Goal: Information Seeking & Learning: Learn about a topic

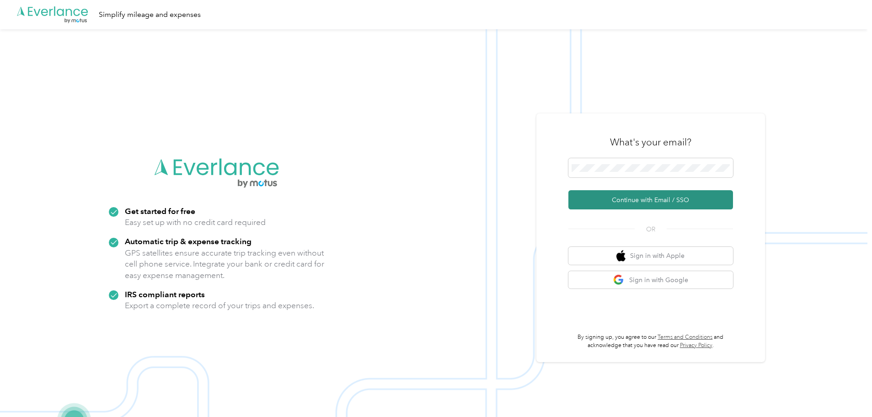
click at [617, 202] on button "Continue with Email / SSO" at bounding box center [651, 199] width 165 height 19
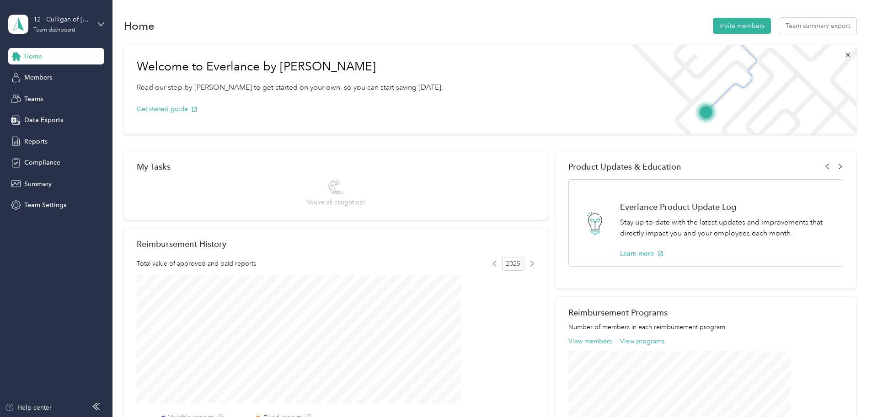
click at [93, 32] on div "12 - Culligan of Omaha Team dashboard" at bounding box center [56, 24] width 96 height 32
click at [70, 72] on div "Team dashboard" at bounding box center [105, 73] width 180 height 16
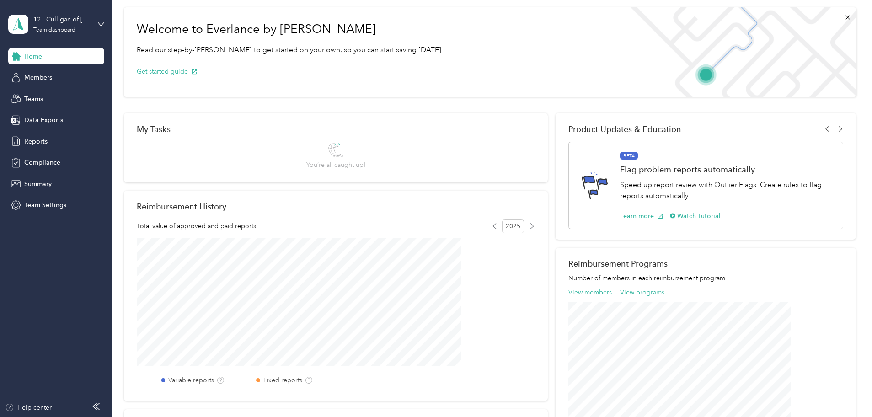
scroll to position [57, 0]
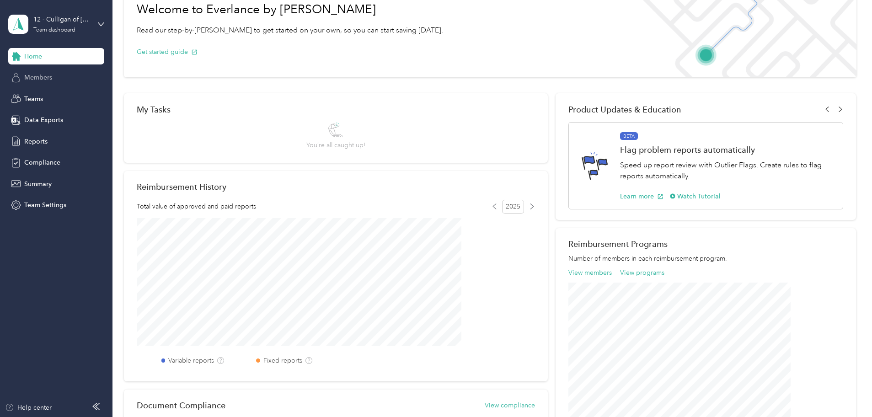
click at [44, 75] on span "Members" at bounding box center [38, 78] width 28 height 10
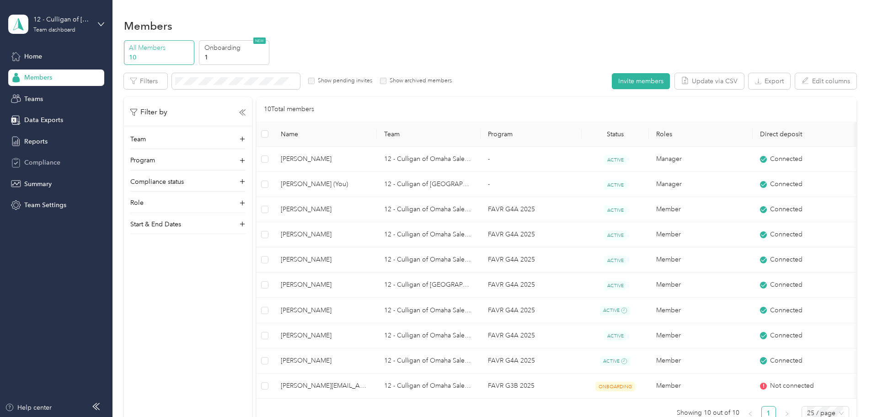
click at [43, 157] on div "Compliance" at bounding box center [56, 163] width 96 height 16
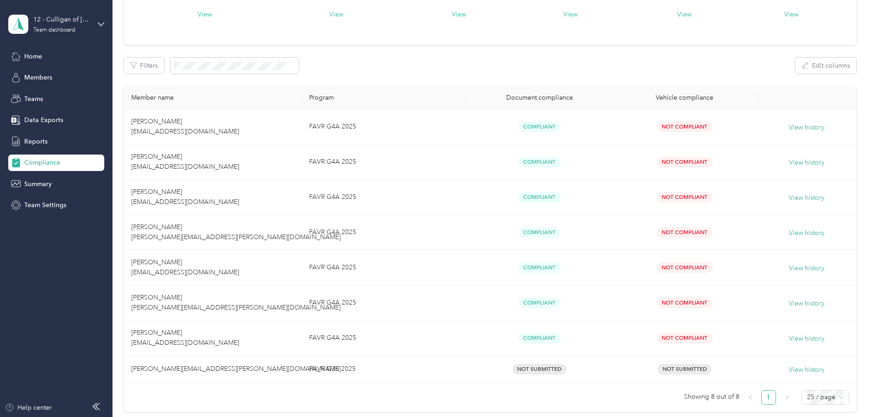
scroll to position [114, 0]
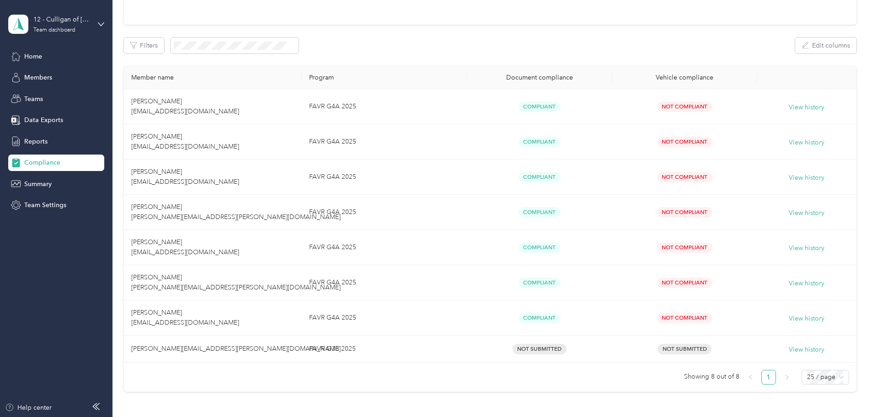
click at [80, 14] on div "12 - Culligan of Omaha Team dashboard" at bounding box center [56, 24] width 96 height 32
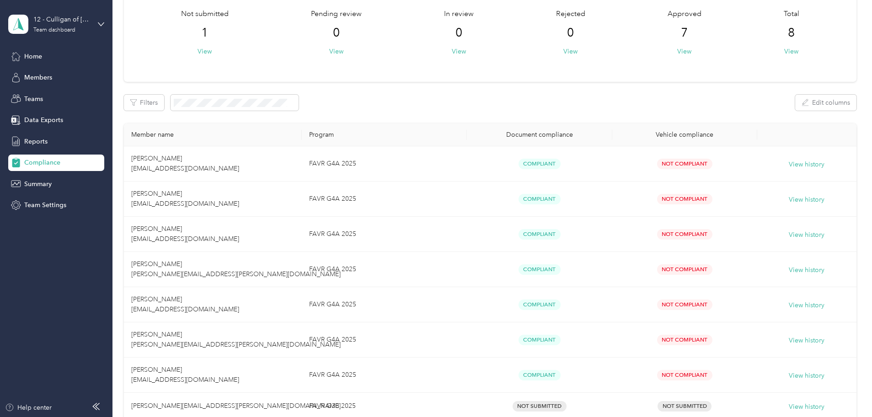
scroll to position [0, 0]
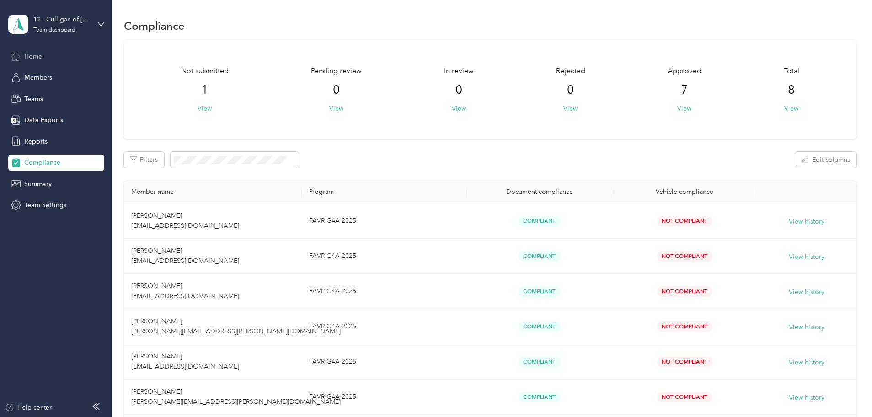
click at [39, 55] on span "Home" at bounding box center [33, 57] width 18 height 10
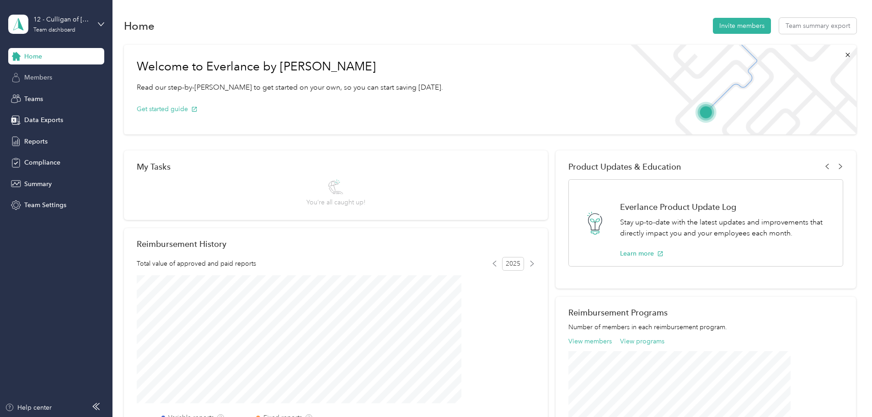
click at [42, 83] on div "Members" at bounding box center [56, 78] width 96 height 16
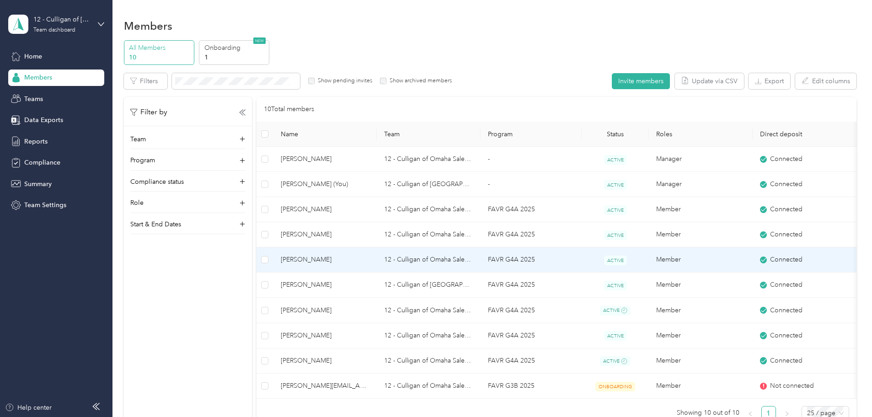
click at [735, 260] on td "Member" at bounding box center [701, 259] width 104 height 25
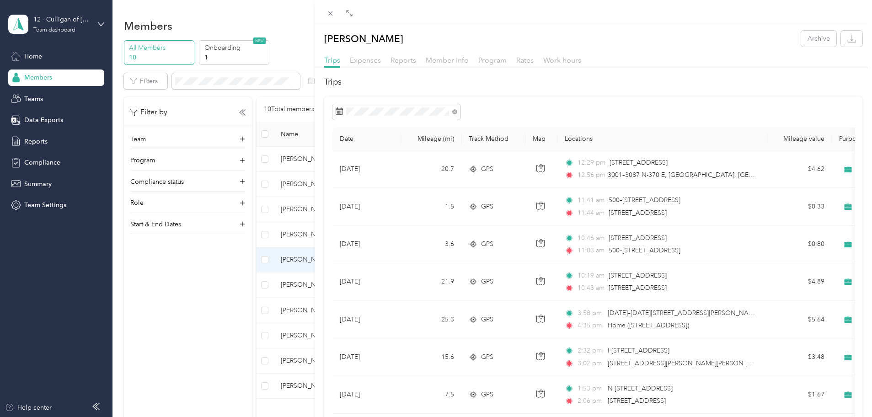
drag, startPoint x: 436, startPoint y: 105, endPoint x: 321, endPoint y: 114, distance: 115.7
click at [321, 114] on div at bounding box center [320, 208] width 6 height 417
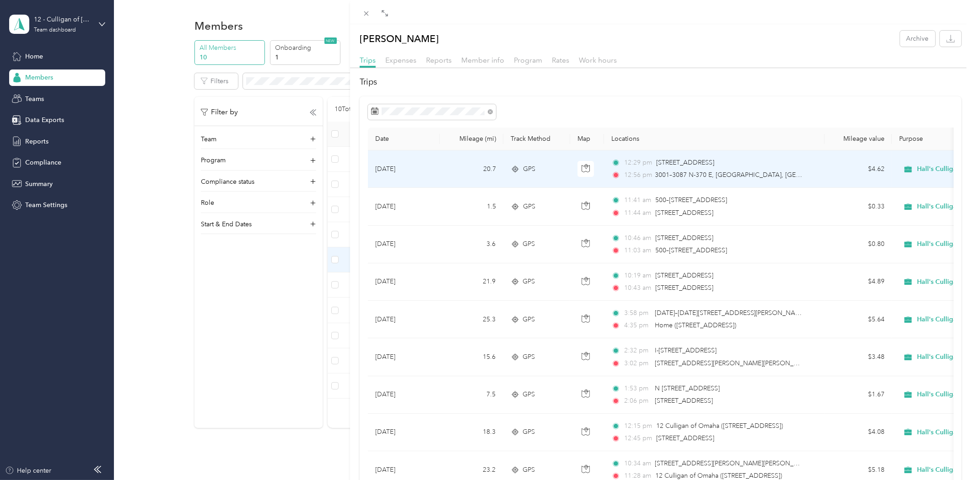
click at [656, 165] on span "[STREET_ADDRESS]" at bounding box center [685, 163] width 58 height 8
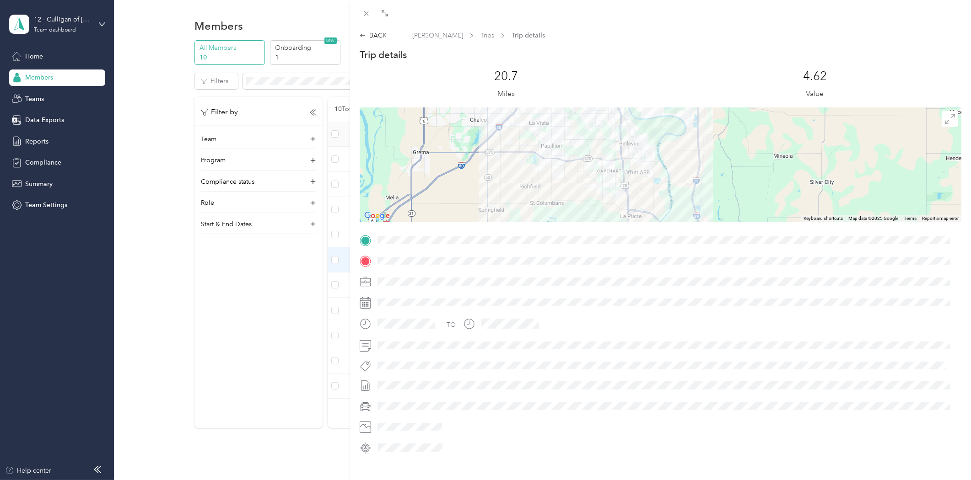
drag, startPoint x: 633, startPoint y: 134, endPoint x: 618, endPoint y: 204, distance: 70.5
click at [618, 204] on div at bounding box center [661, 164] width 602 height 114
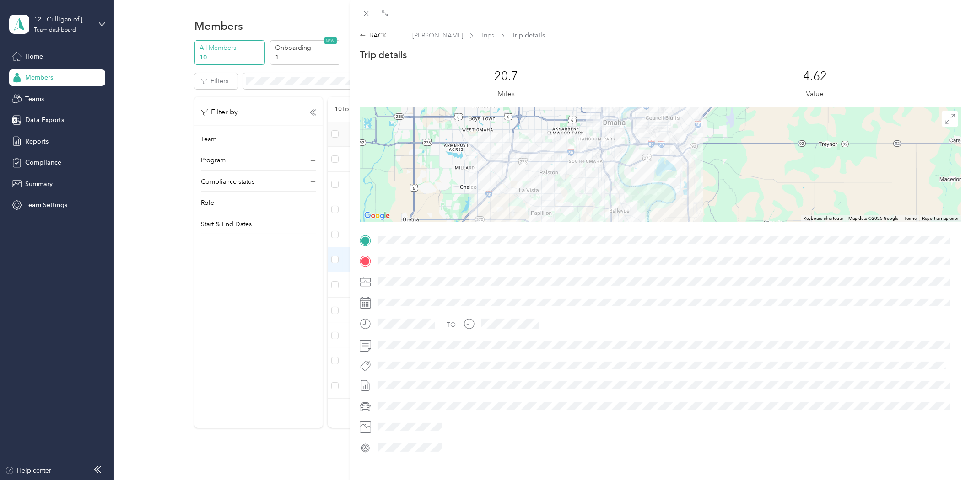
drag, startPoint x: 607, startPoint y: 134, endPoint x: 598, endPoint y: 193, distance: 60.2
click at [598, 193] on div at bounding box center [661, 164] width 602 height 114
click at [366, 10] on icon at bounding box center [366, 14] width 8 height 8
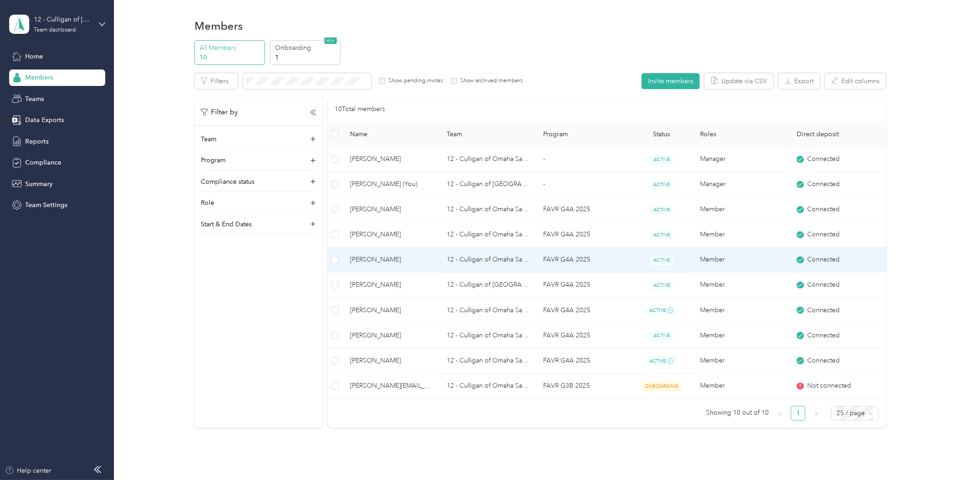
click at [454, 256] on td "12 - Culligan of Omaha Sales Manager (BLC)" at bounding box center [487, 259] width 97 height 25
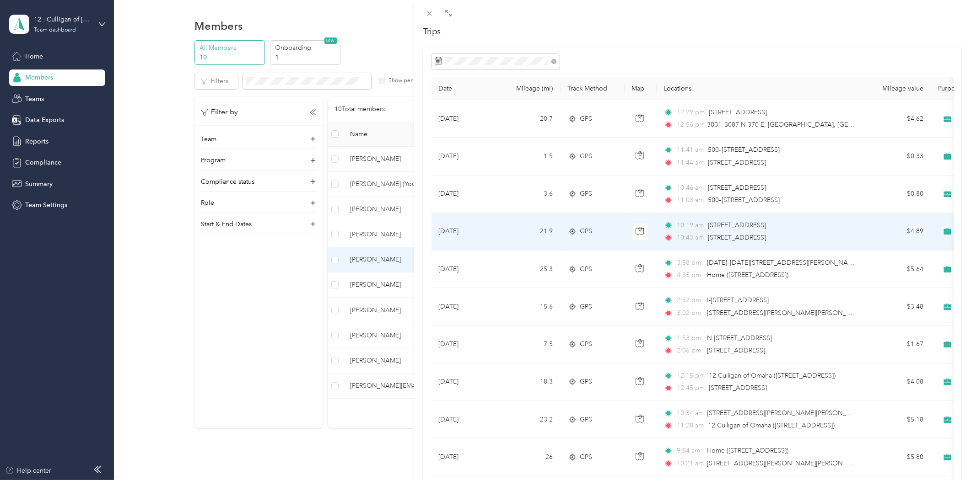
scroll to position [51, 0]
click at [709, 231] on div "10:19 am [STREET_ADDRESS] 10:43 am [STREET_ADDRESS]" at bounding box center [760, 231] width 192 height 22
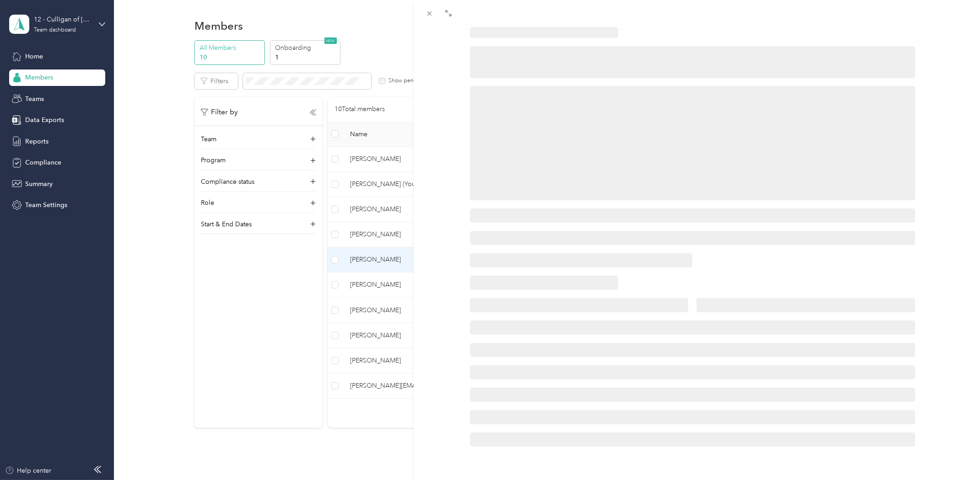
scroll to position [48, 0]
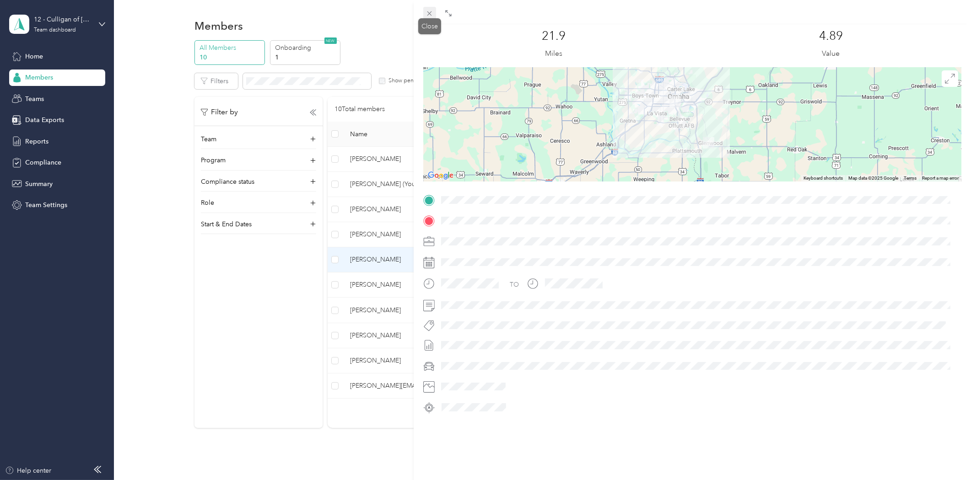
click at [432, 13] on icon at bounding box center [429, 14] width 8 height 8
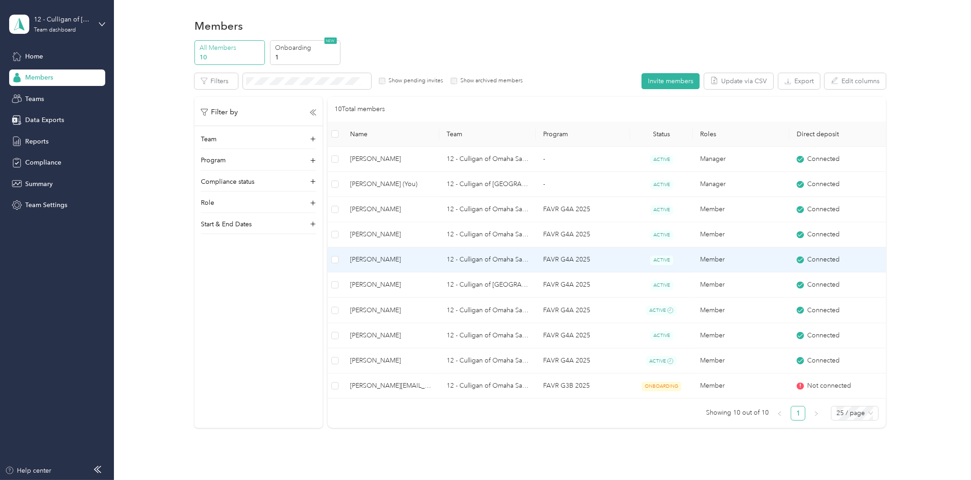
click at [386, 259] on span "[PERSON_NAME]" at bounding box center [391, 260] width 82 height 10
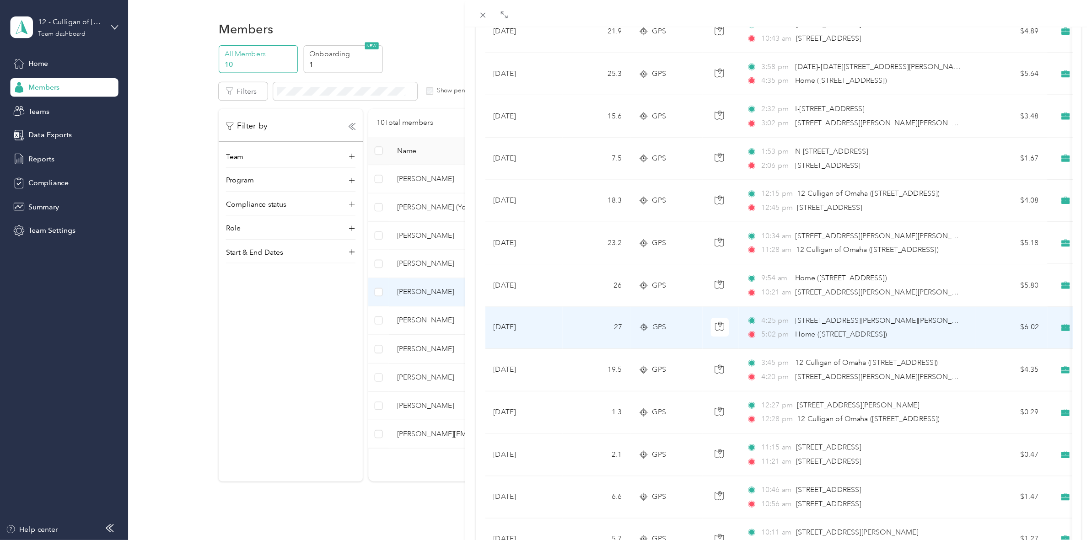
scroll to position [254, 0]
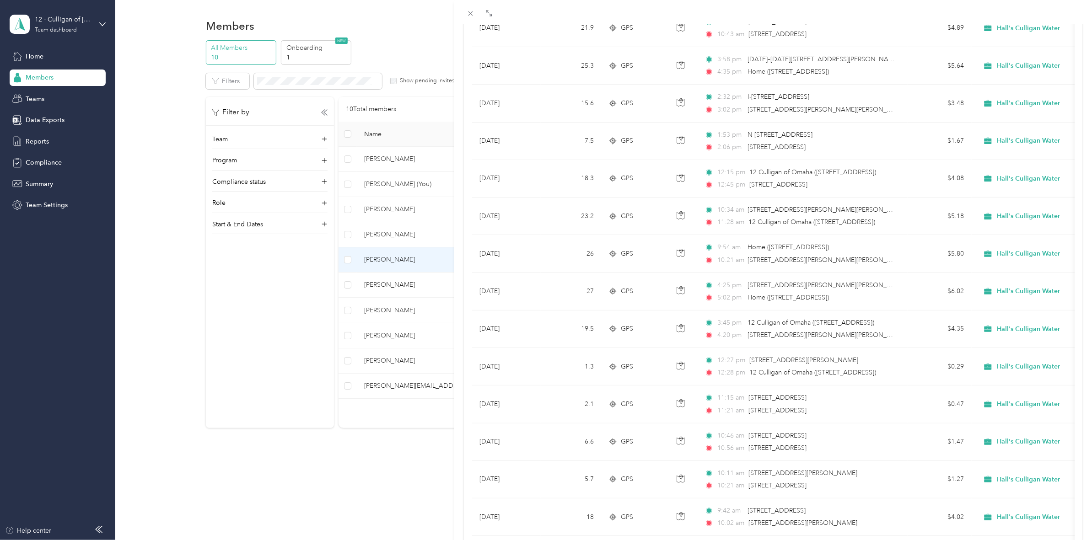
click at [349, 261] on div "[PERSON_NAME] Archive Trips Expenses Reports Member info Program Rates Work hou…" at bounding box center [546, 270] width 1092 height 540
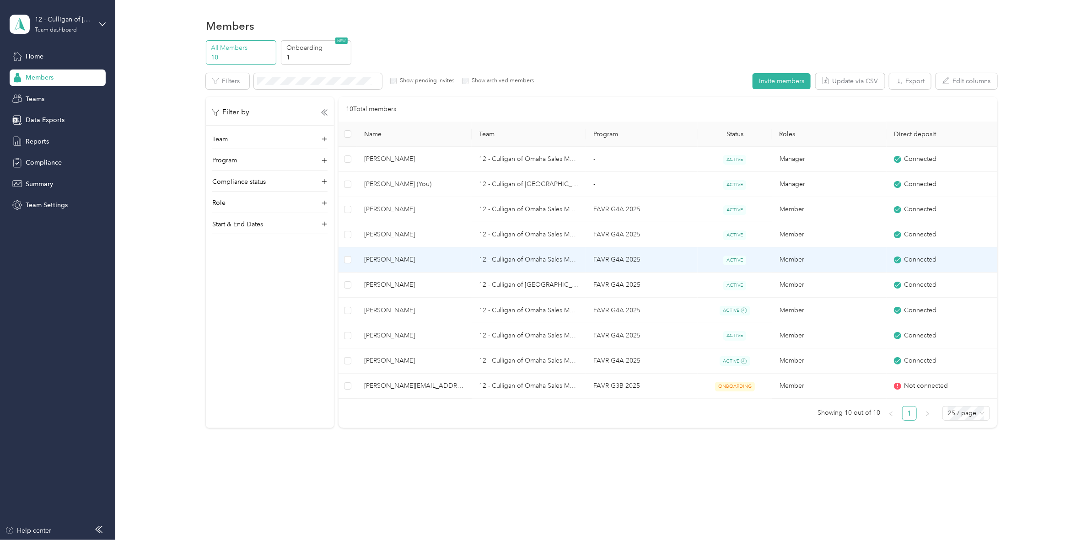
click at [380, 261] on span "[PERSON_NAME]" at bounding box center [414, 260] width 100 height 10
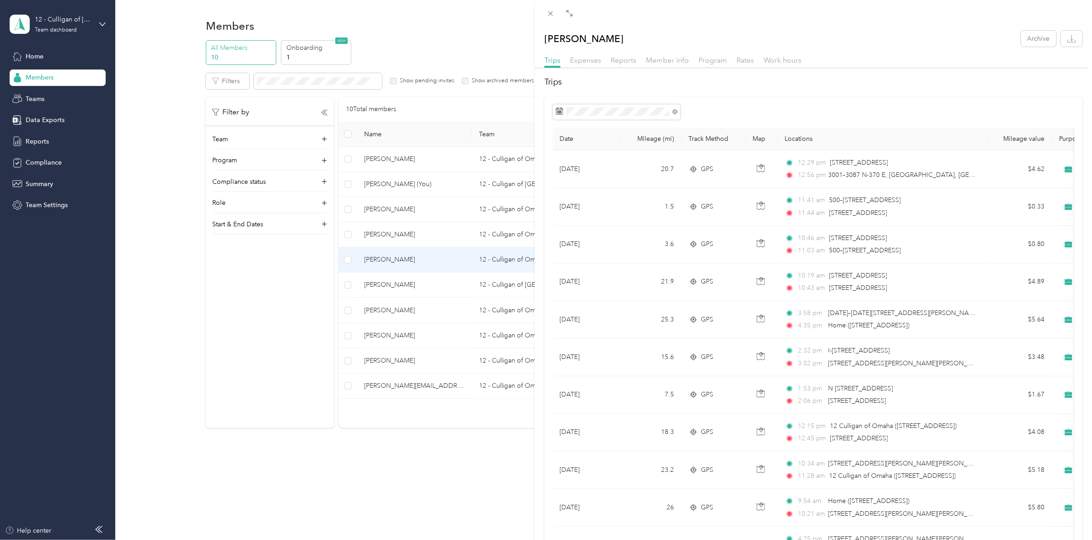
click at [403, 261] on div "[PERSON_NAME] Archive Trips Expenses Reports Member info Program Rates Work hou…" at bounding box center [546, 270] width 1092 height 540
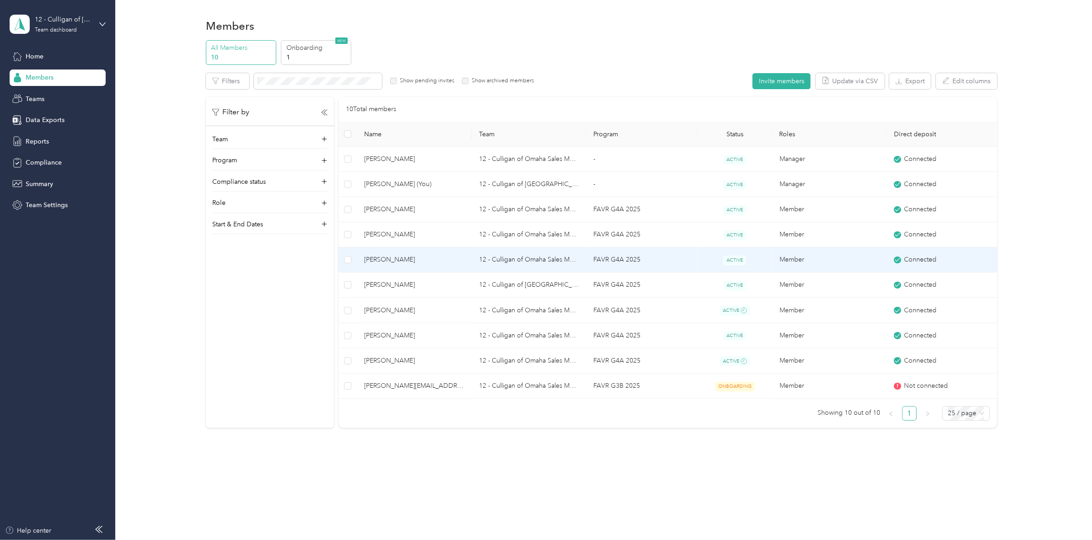
click at [399, 254] on td "[PERSON_NAME]" at bounding box center [414, 259] width 114 height 25
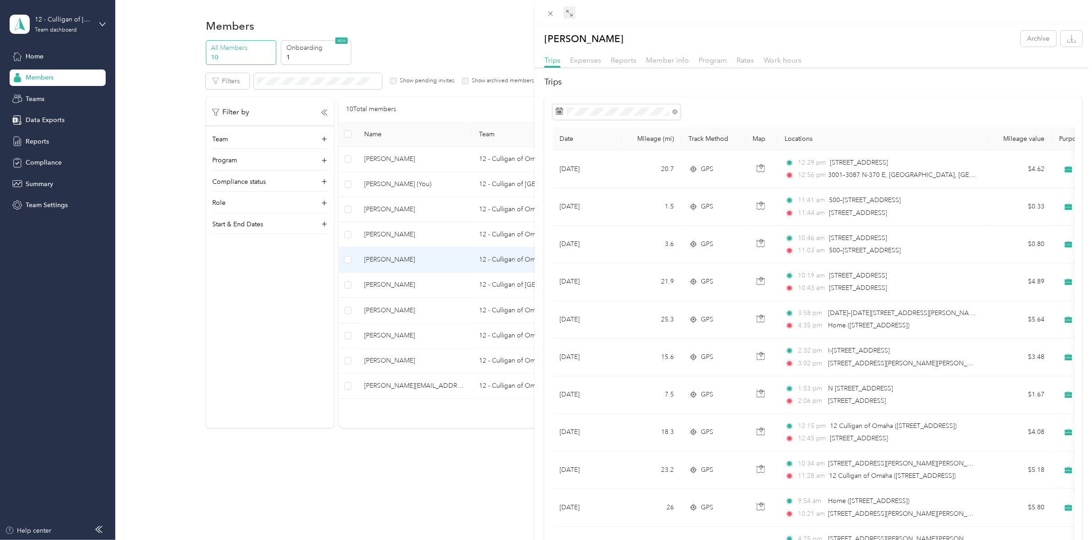
click at [572, 13] on icon at bounding box center [569, 13] width 7 height 7
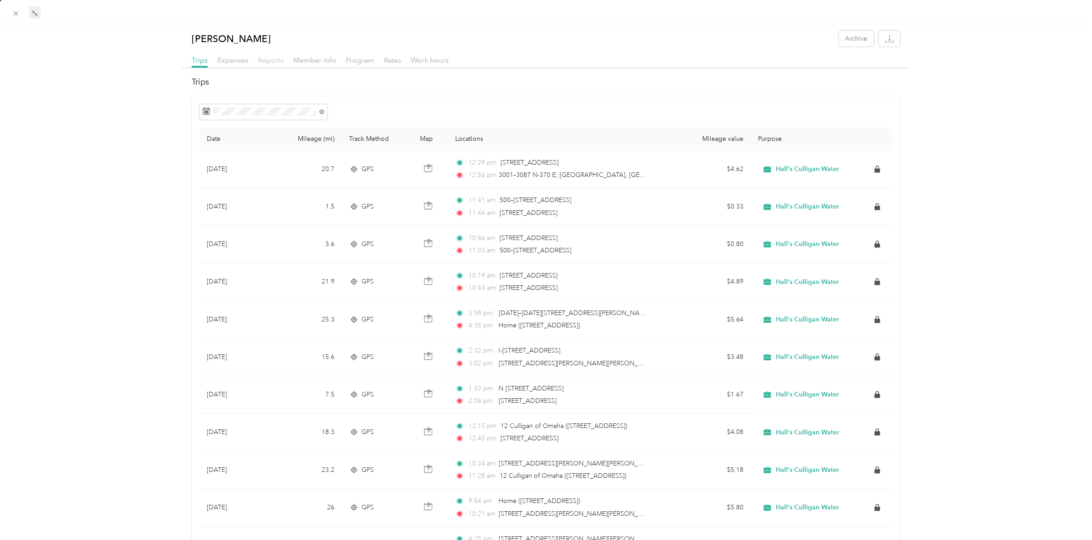
click at [271, 58] on span "Reports" at bounding box center [271, 60] width 26 height 9
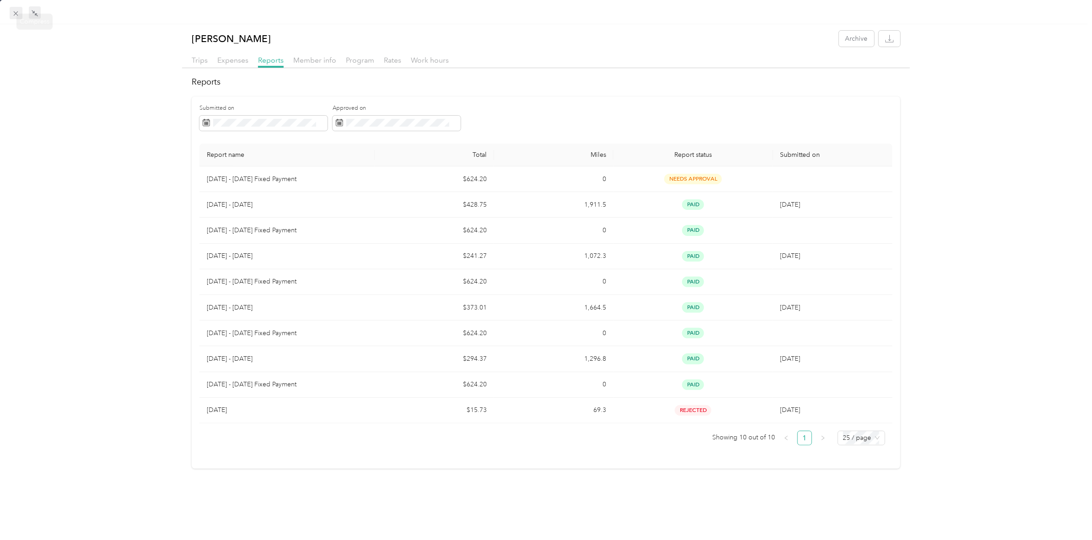
click at [14, 12] on icon at bounding box center [16, 14] width 8 height 8
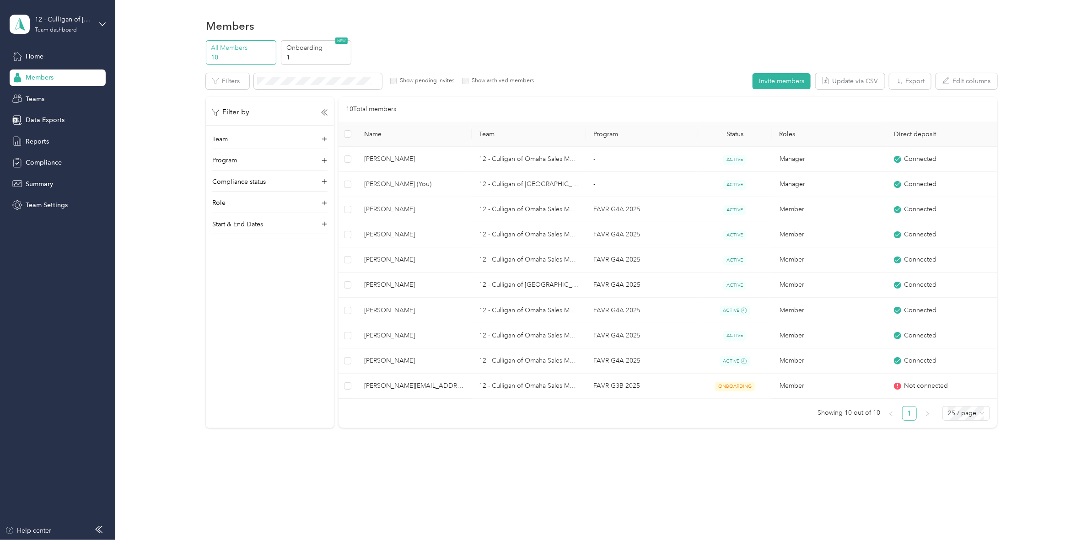
click at [246, 52] on p "All Members" at bounding box center [242, 48] width 62 height 10
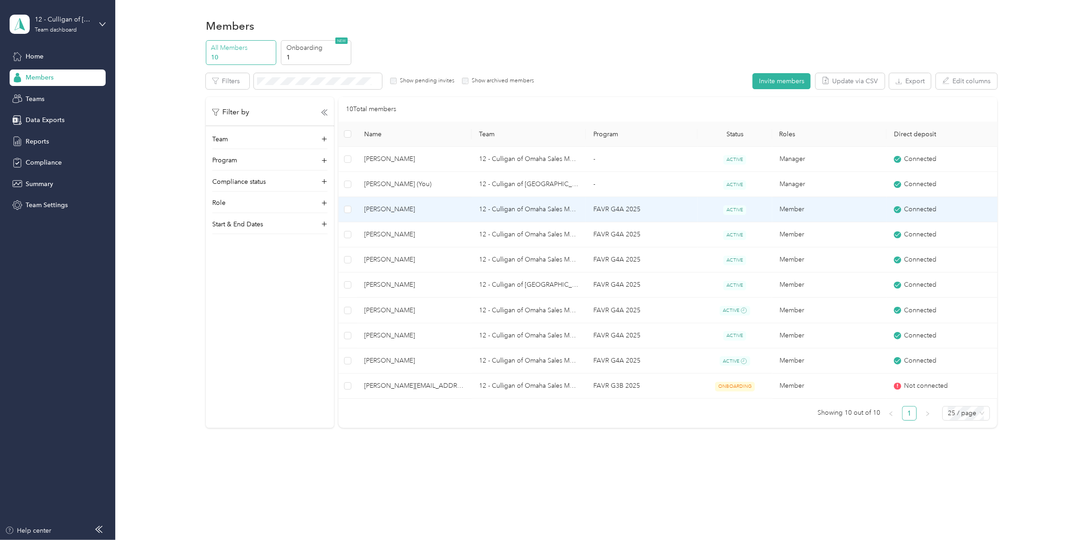
click at [394, 207] on span "[PERSON_NAME]" at bounding box center [414, 209] width 100 height 10
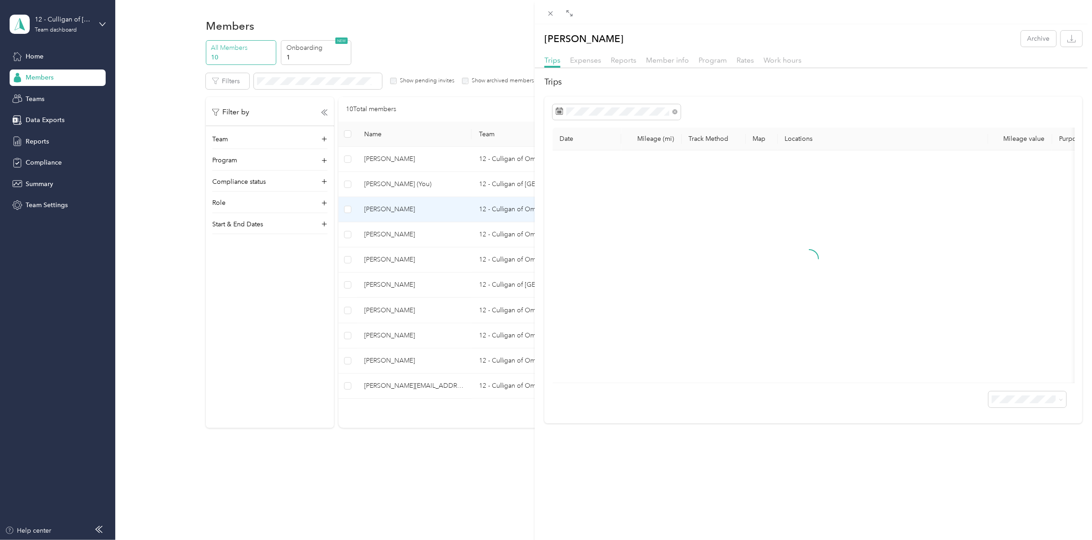
click at [623, 55] on div "Reports" at bounding box center [624, 60] width 26 height 11
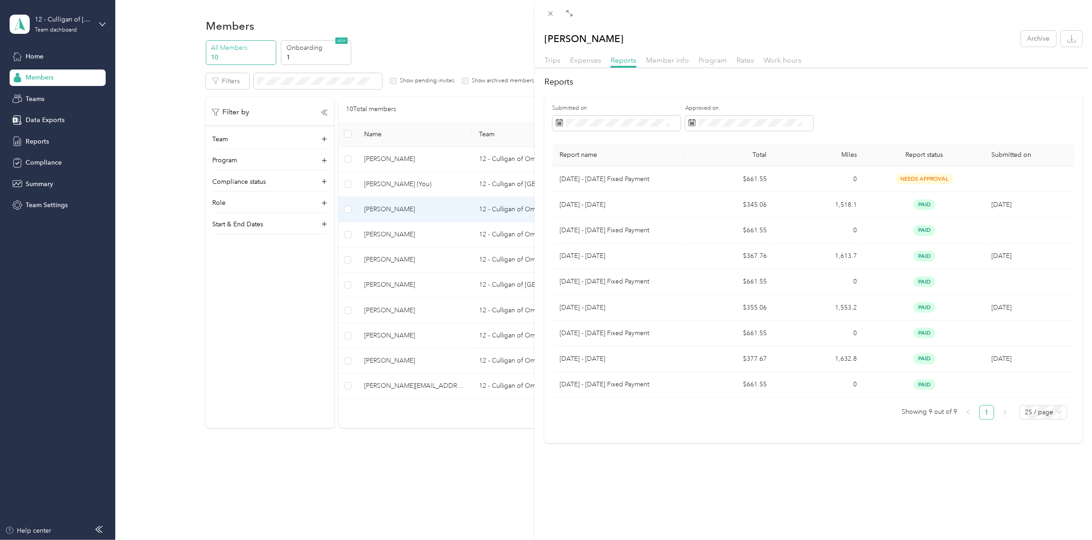
click at [387, 232] on div "[PERSON_NAME] Archive Trips Expenses Reports Member info Program Rates Work hou…" at bounding box center [546, 270] width 1092 height 540
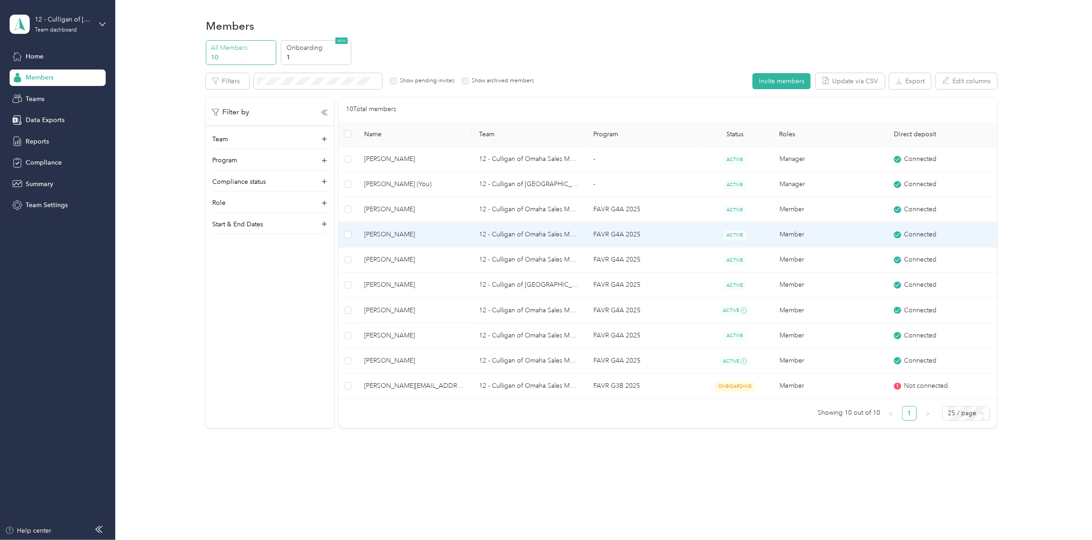
click at [387, 232] on span "[PERSON_NAME]" at bounding box center [414, 235] width 100 height 10
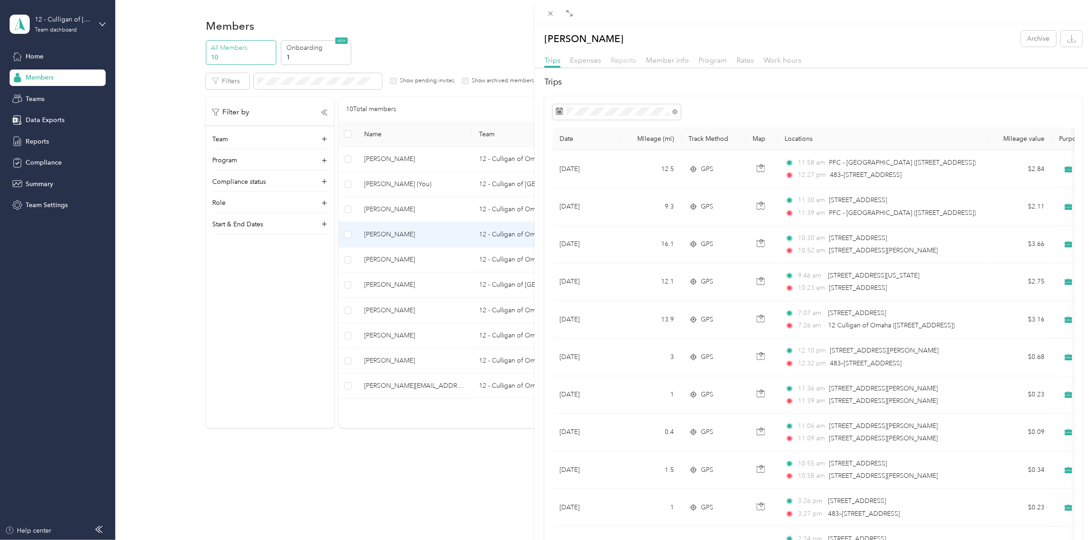
click at [623, 60] on span "Reports" at bounding box center [624, 60] width 26 height 9
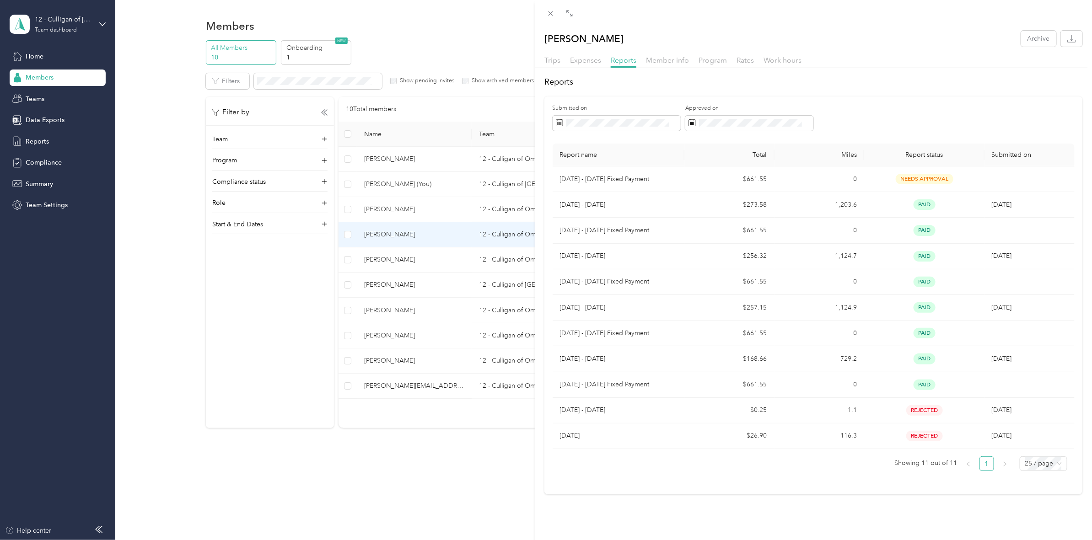
click at [389, 311] on div "[PERSON_NAME] Archive Trips Expenses Reports Member info Program Rates Work hou…" at bounding box center [546, 270] width 1092 height 540
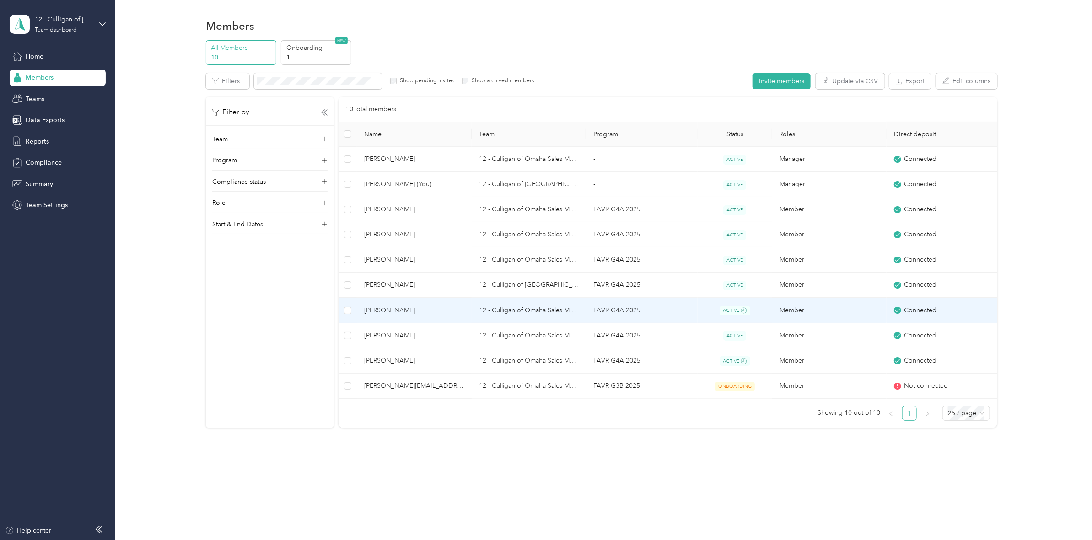
click at [396, 311] on span "[PERSON_NAME]" at bounding box center [414, 311] width 100 height 10
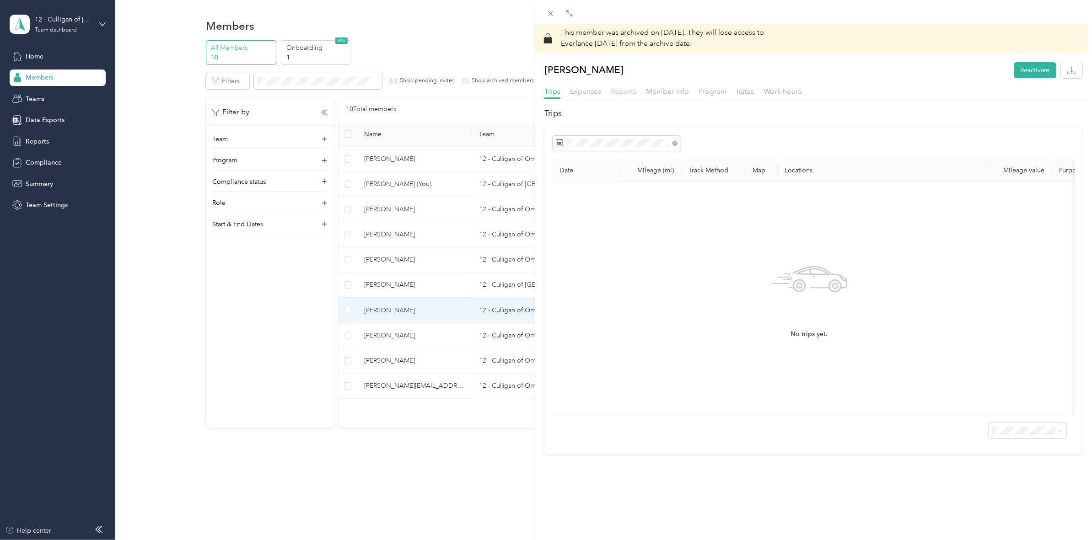
click at [632, 90] on span "Reports" at bounding box center [624, 91] width 26 height 9
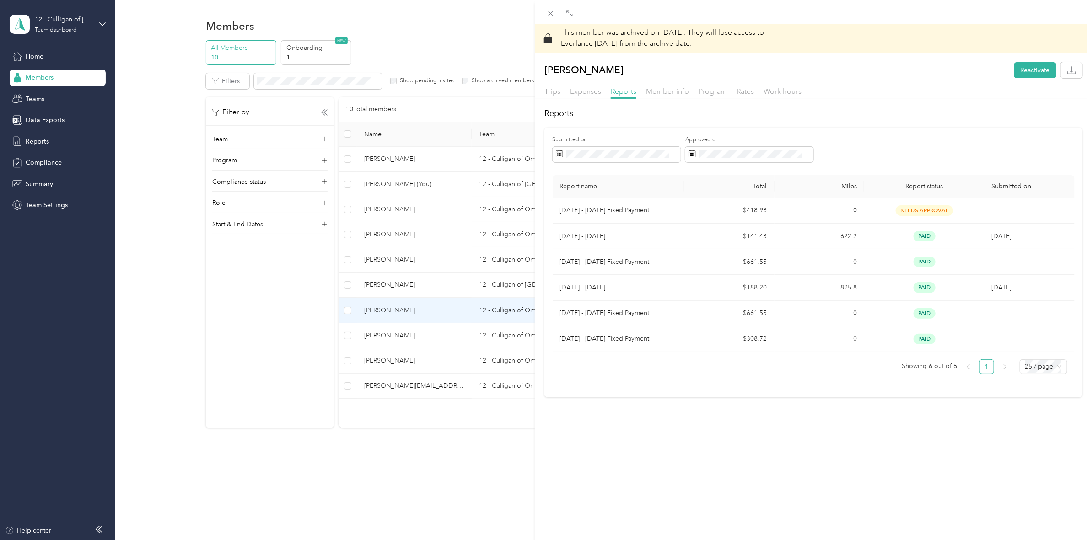
click at [279, 302] on div "This member was archived on [DATE] . They will lose access to Everlance [DATE] …" at bounding box center [546, 270] width 1092 height 540
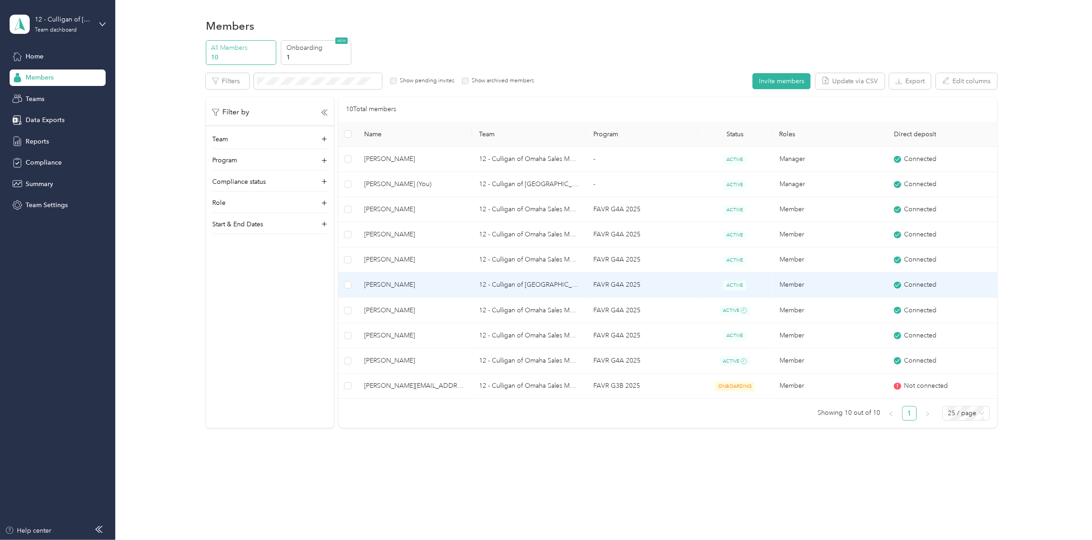
click at [393, 286] on span "[PERSON_NAME]" at bounding box center [414, 285] width 100 height 10
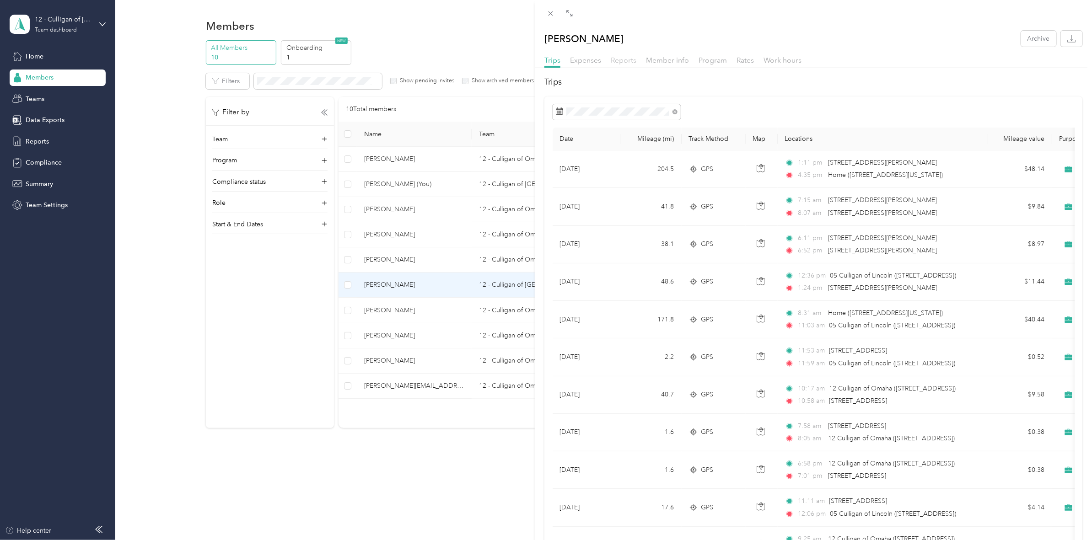
click at [629, 57] on span "Reports" at bounding box center [624, 60] width 26 height 9
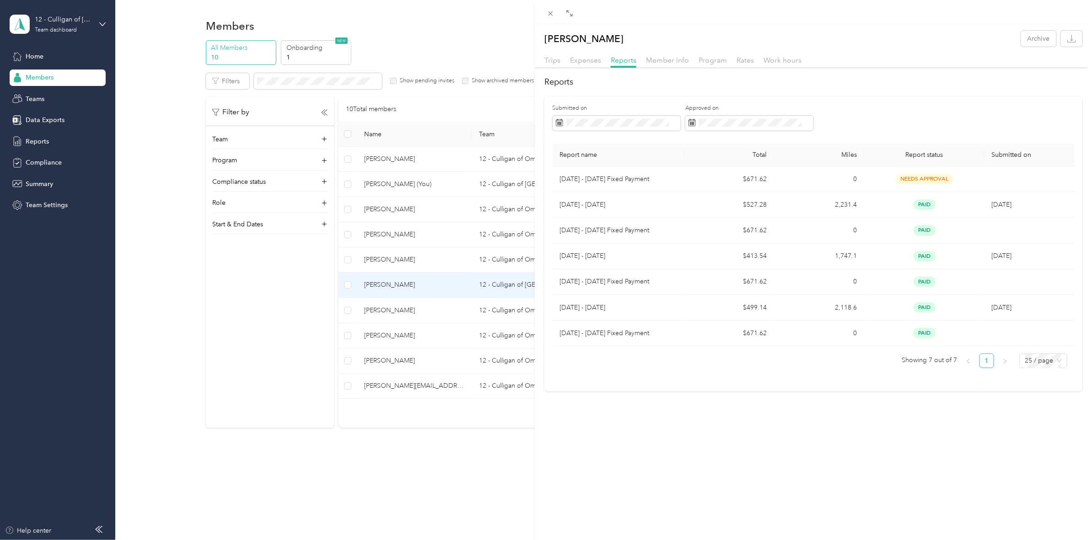
click at [401, 264] on div "[PERSON_NAME] Archive Trips Expenses Reports Member info Program Rates Work hou…" at bounding box center [546, 270] width 1092 height 540
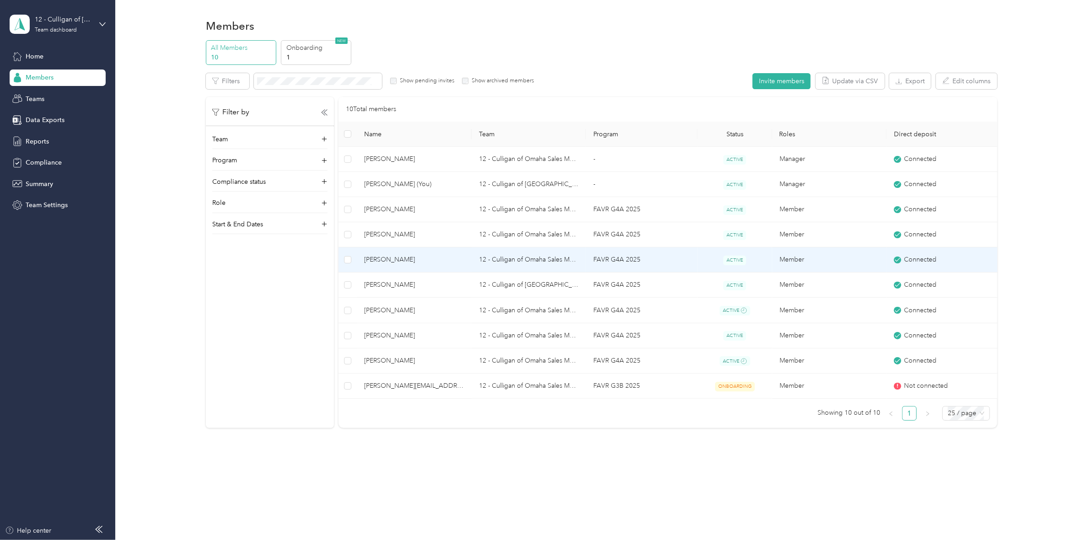
click at [376, 253] on td "[PERSON_NAME]" at bounding box center [414, 259] width 114 height 25
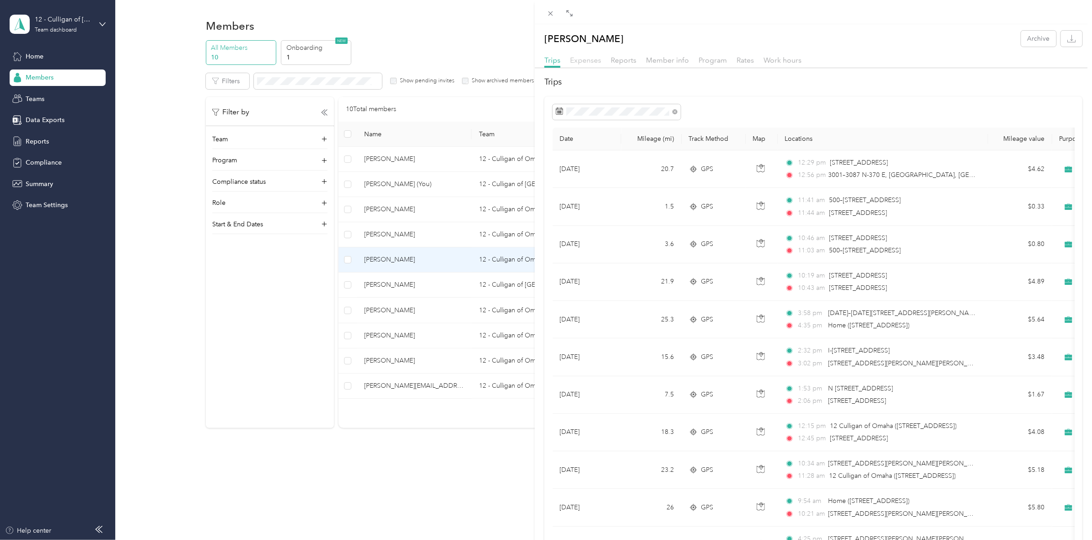
click at [582, 60] on span "Expenses" at bounding box center [585, 60] width 31 height 9
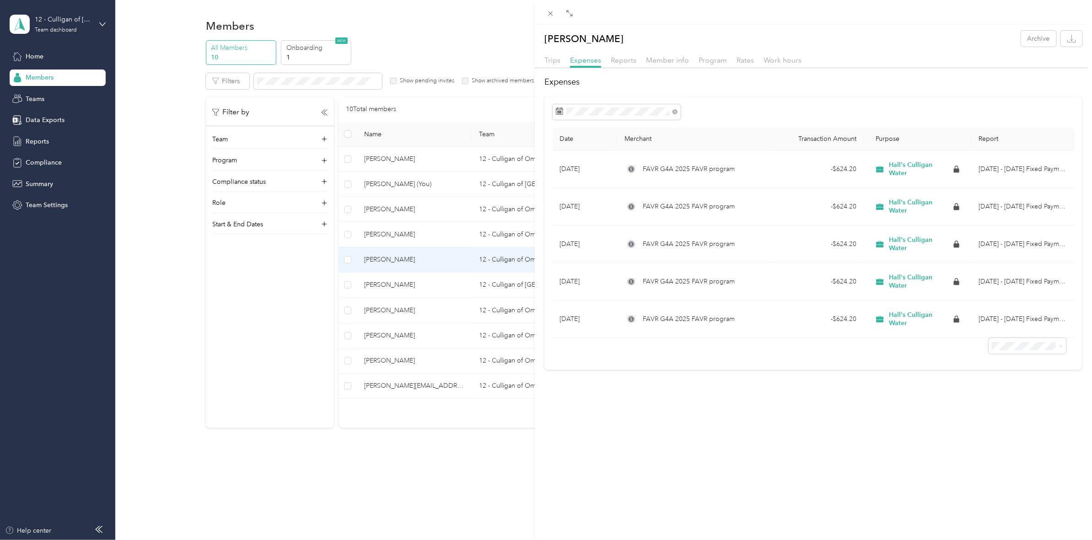
click at [716, 65] on div "Program" at bounding box center [713, 60] width 28 height 11
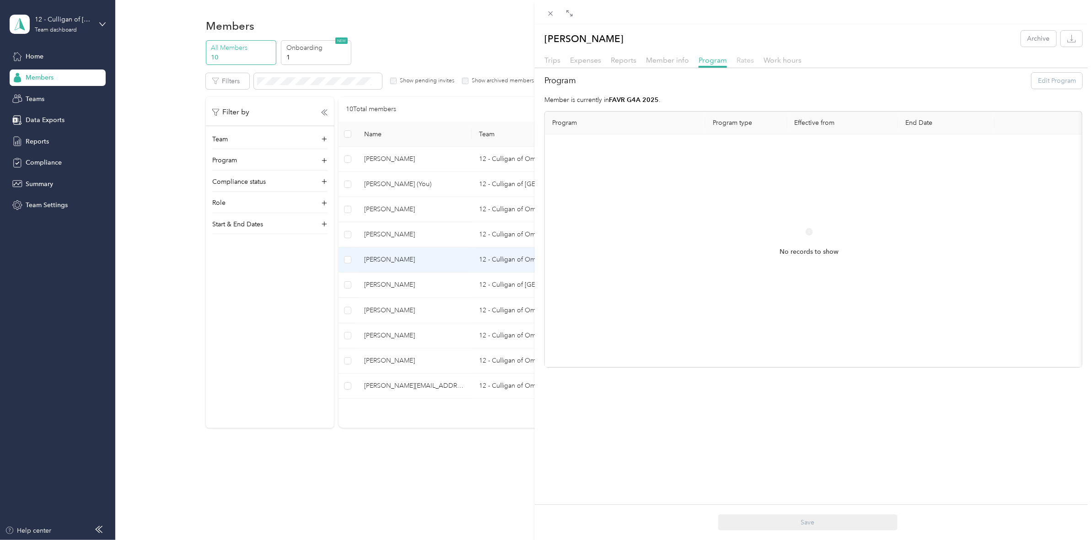
click at [742, 62] on span "Rates" at bounding box center [744, 60] width 17 height 9
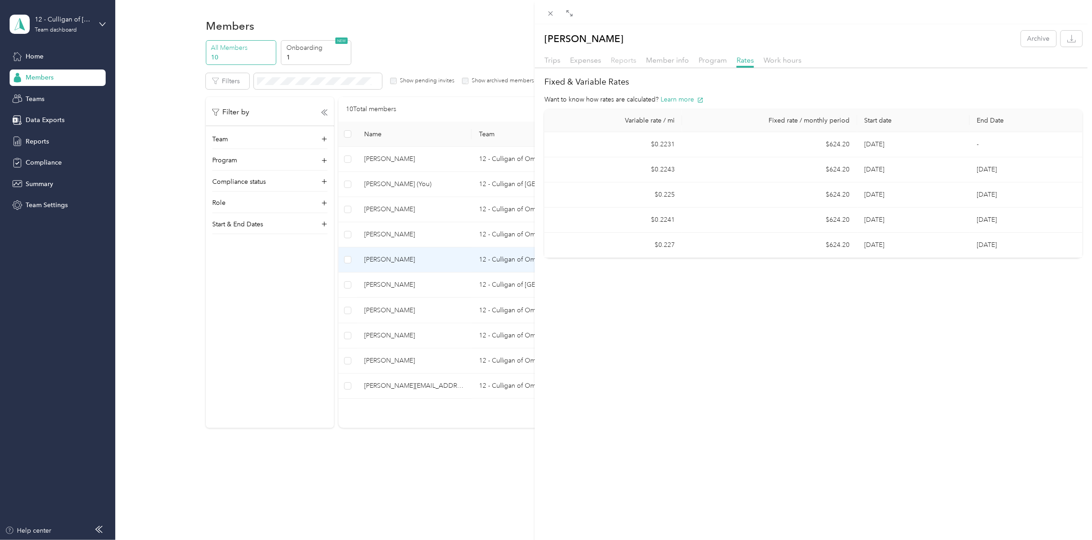
click at [631, 60] on span "Reports" at bounding box center [624, 60] width 26 height 9
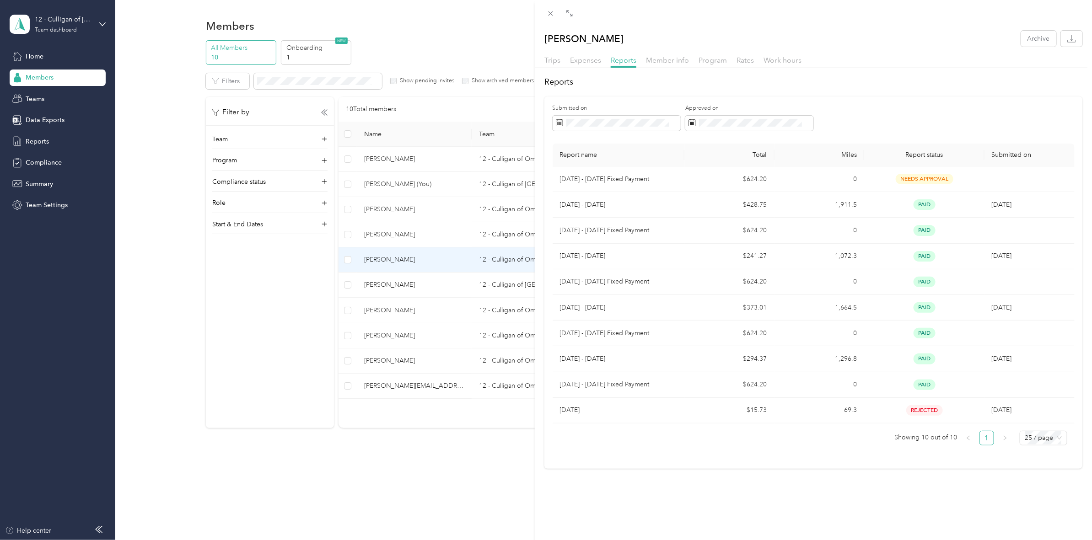
click at [264, 353] on div "[PERSON_NAME] Archive Trips Expenses Reports Member info Program Rates Work hou…" at bounding box center [546, 270] width 1092 height 540
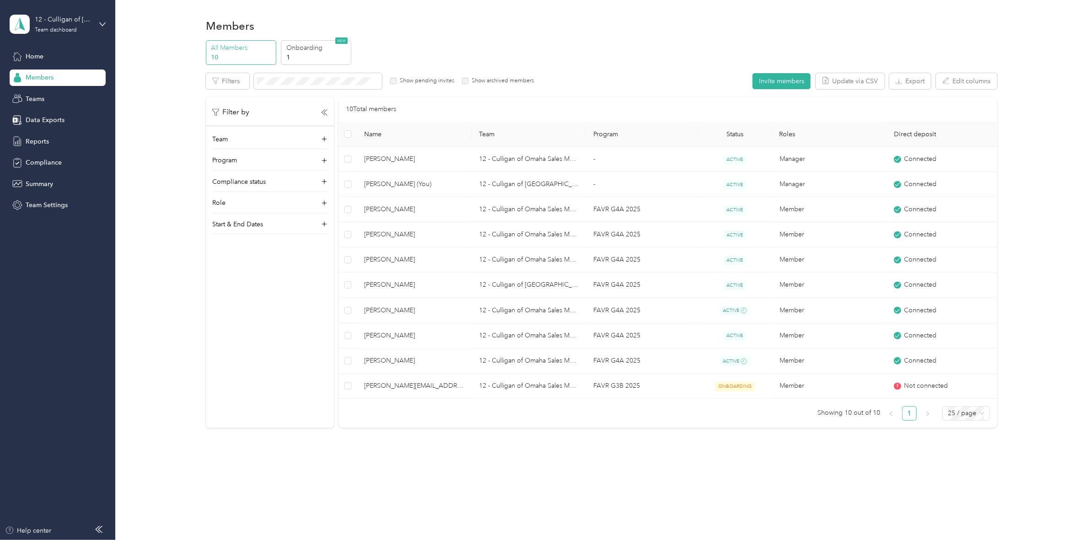
click at [254, 56] on p "10" at bounding box center [242, 58] width 62 height 10
click at [42, 54] on span "Home" at bounding box center [35, 57] width 18 height 10
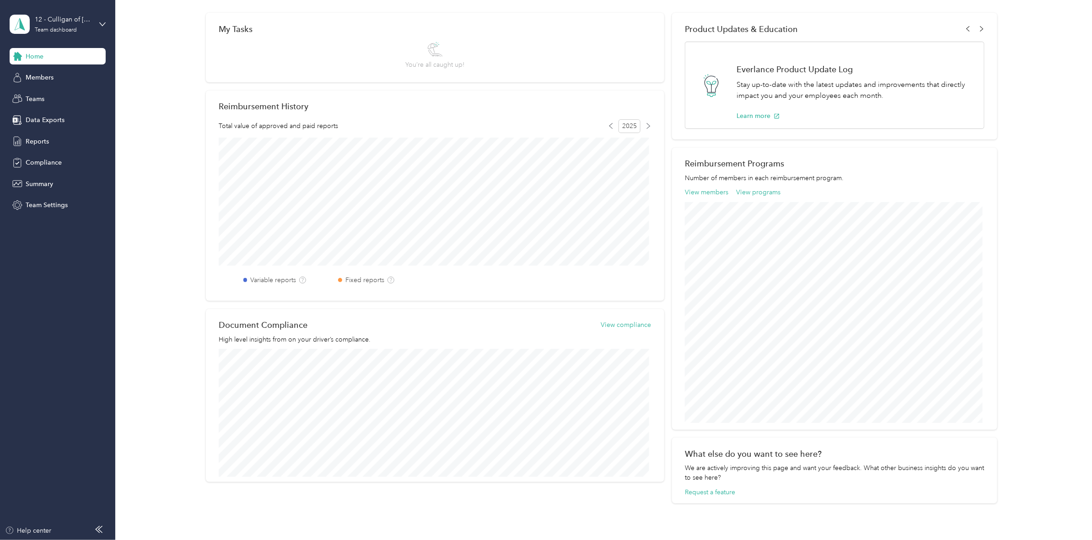
scroll to position [81, 0]
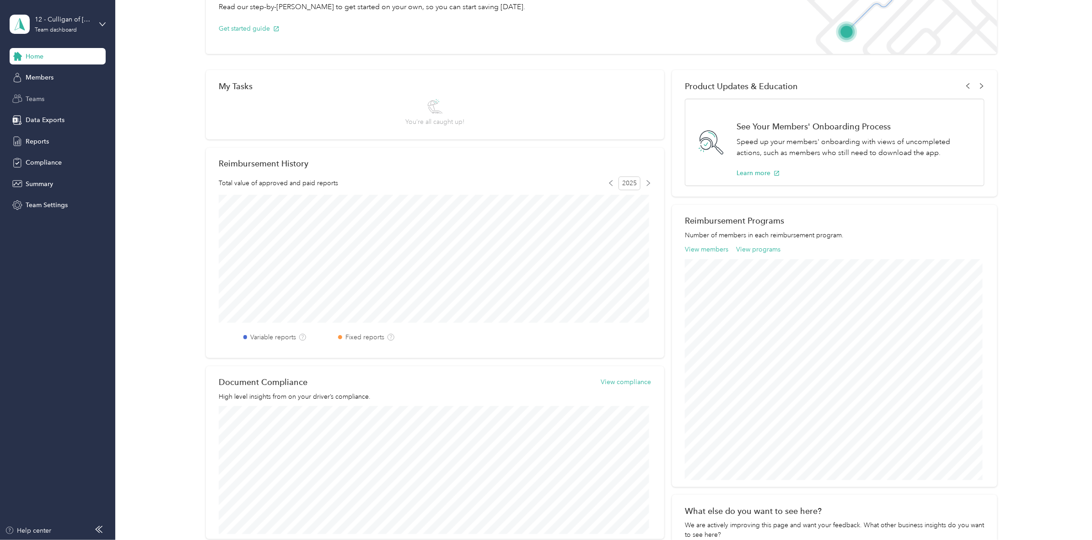
click at [29, 100] on span "Teams" at bounding box center [35, 99] width 19 height 10
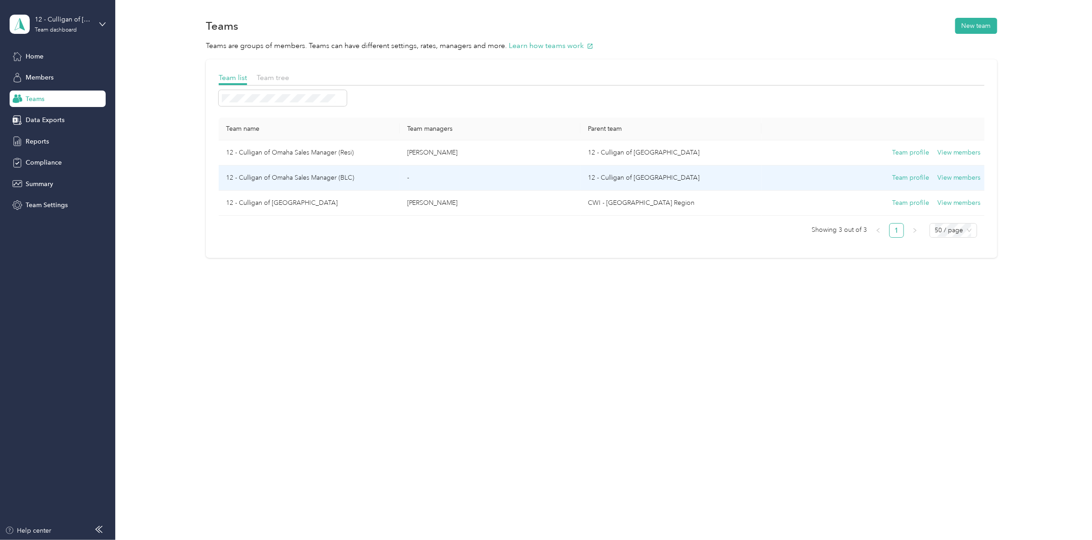
click at [270, 176] on td "12 - Culligan of Omaha Sales Manager (BLC)" at bounding box center [309, 178] width 181 height 25
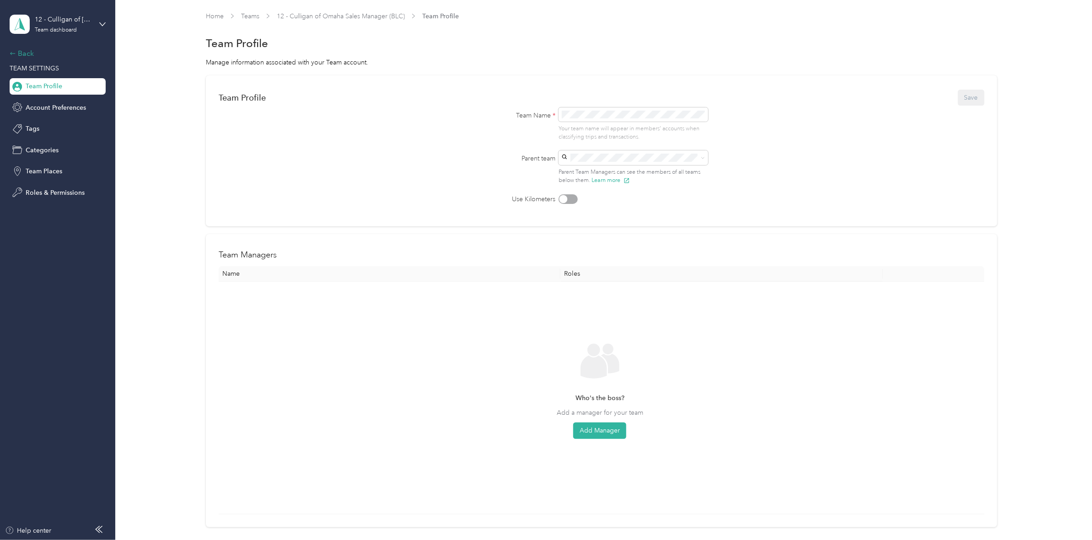
click at [28, 57] on div "Back" at bounding box center [55, 53] width 91 height 11
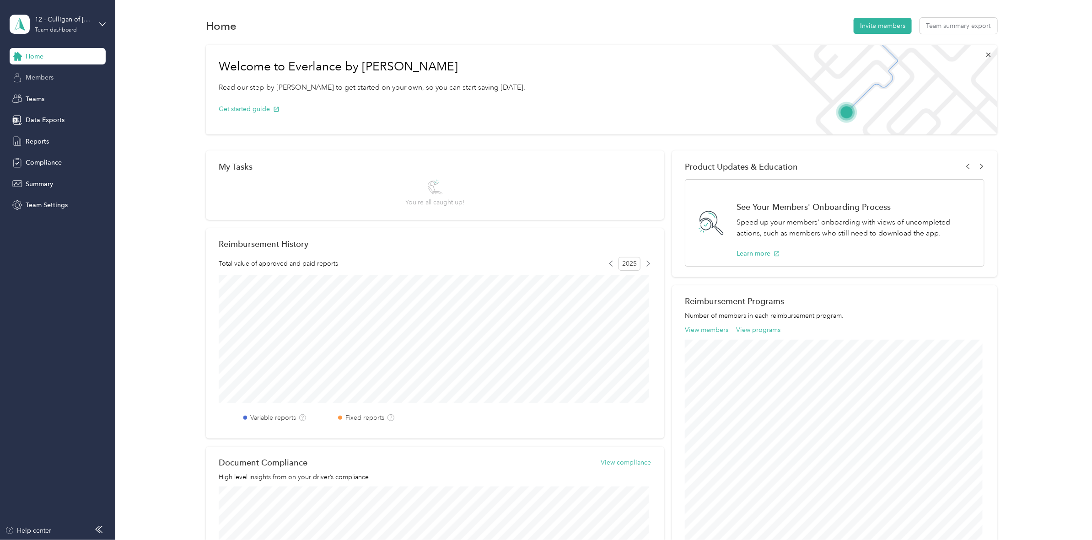
click at [31, 73] on span "Members" at bounding box center [40, 78] width 28 height 10
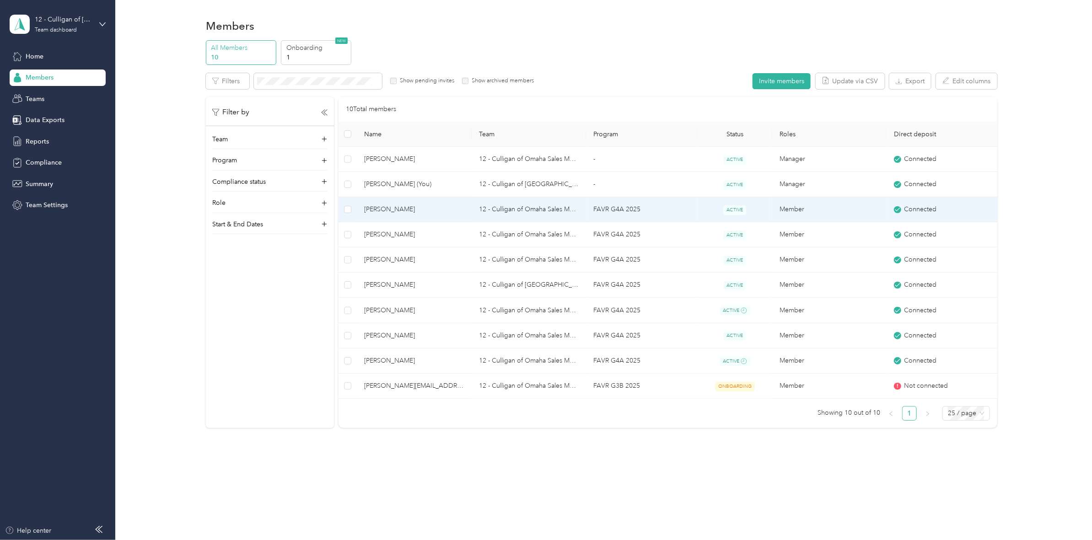
click at [410, 210] on span "[PERSON_NAME]" at bounding box center [414, 209] width 100 height 10
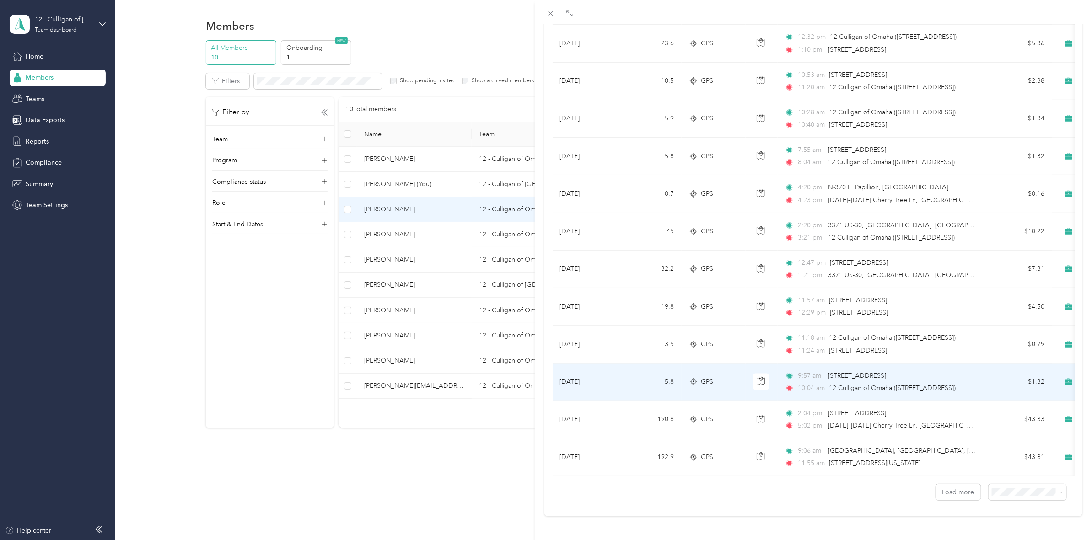
scroll to position [634, 0]
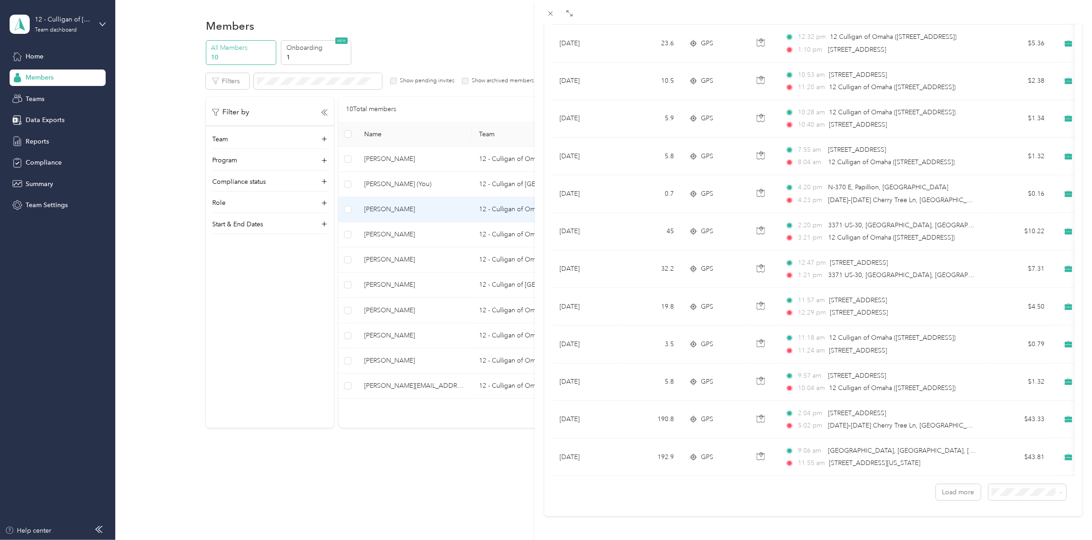
click at [392, 417] on div "[PERSON_NAME] Archive Trips Expenses Reports Member info Program Rates Work hou…" at bounding box center [546, 270] width 1092 height 540
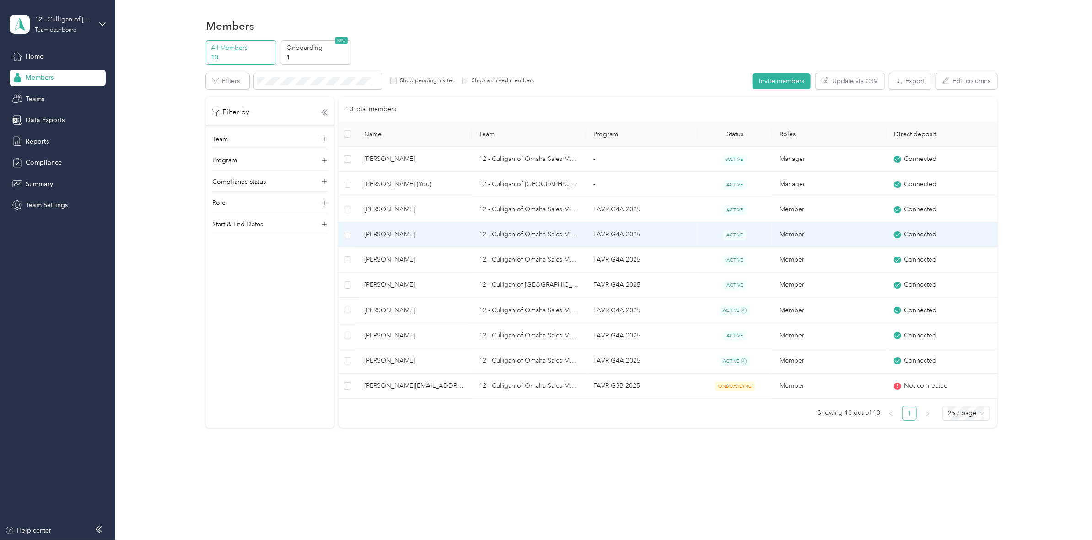
click at [392, 234] on span "[PERSON_NAME]" at bounding box center [414, 235] width 100 height 10
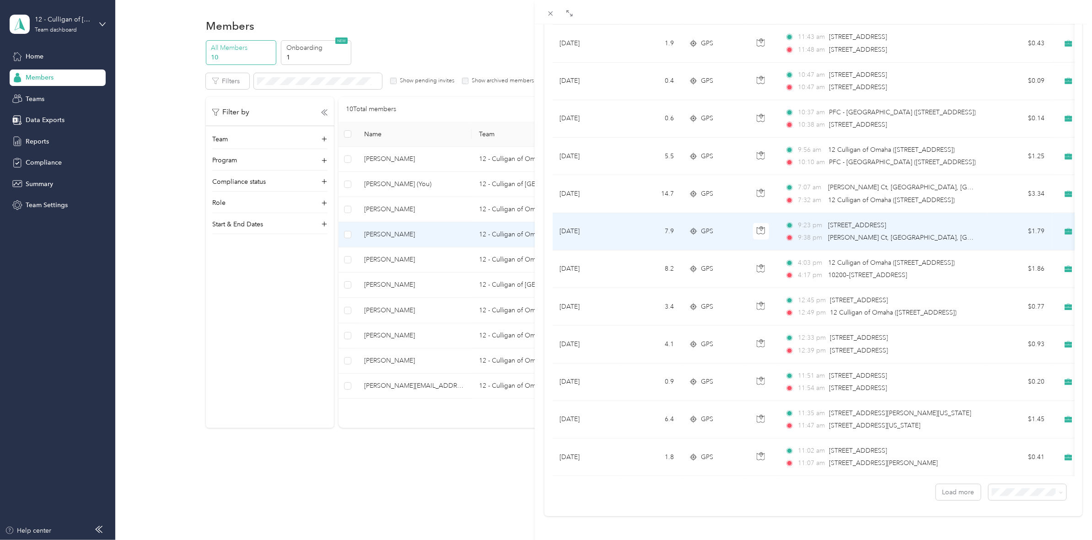
scroll to position [634, 0]
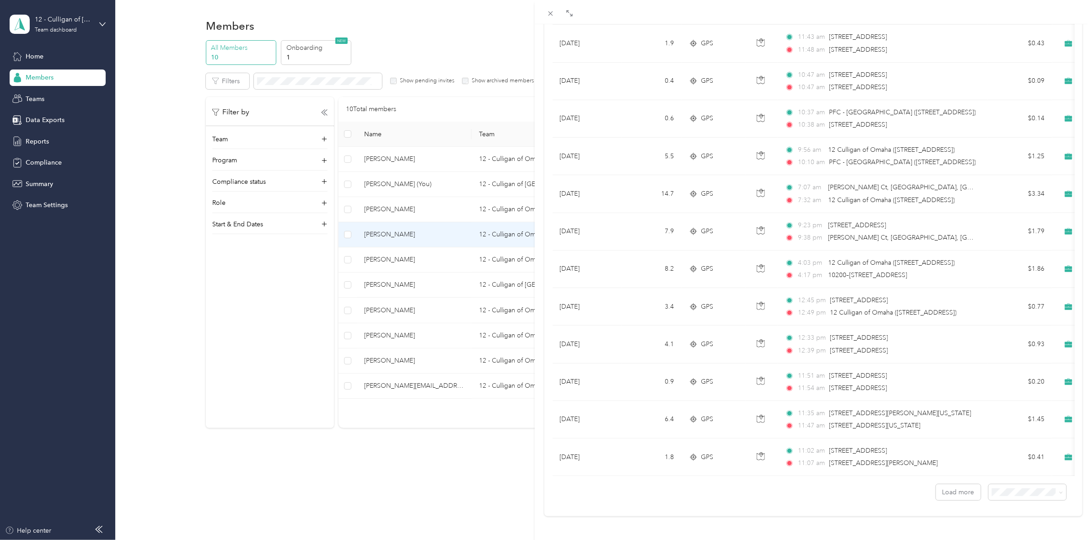
click at [872, 417] on li "100 per load" at bounding box center [1019, 465] width 78 height 16
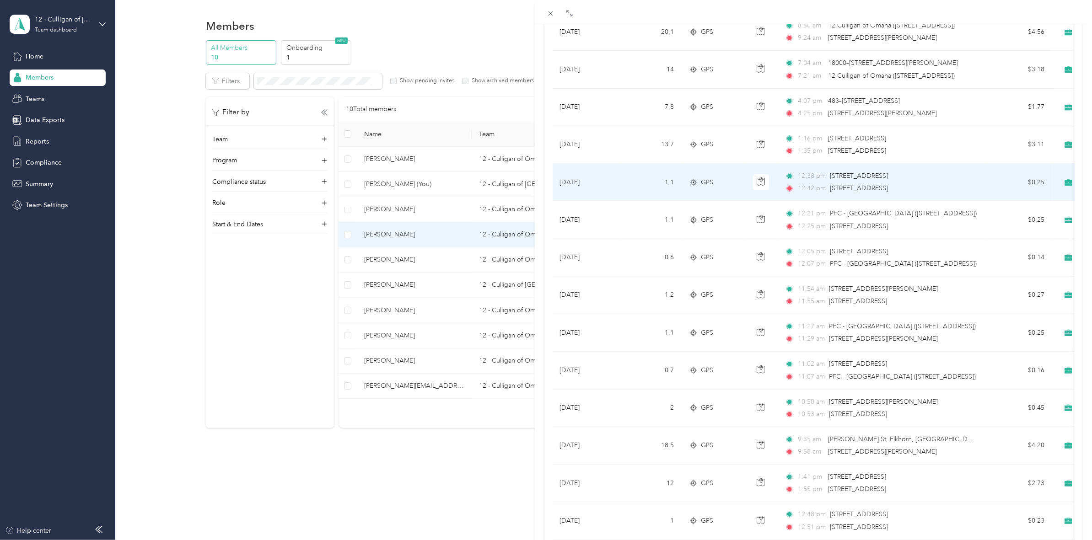
scroll to position [1944, 0]
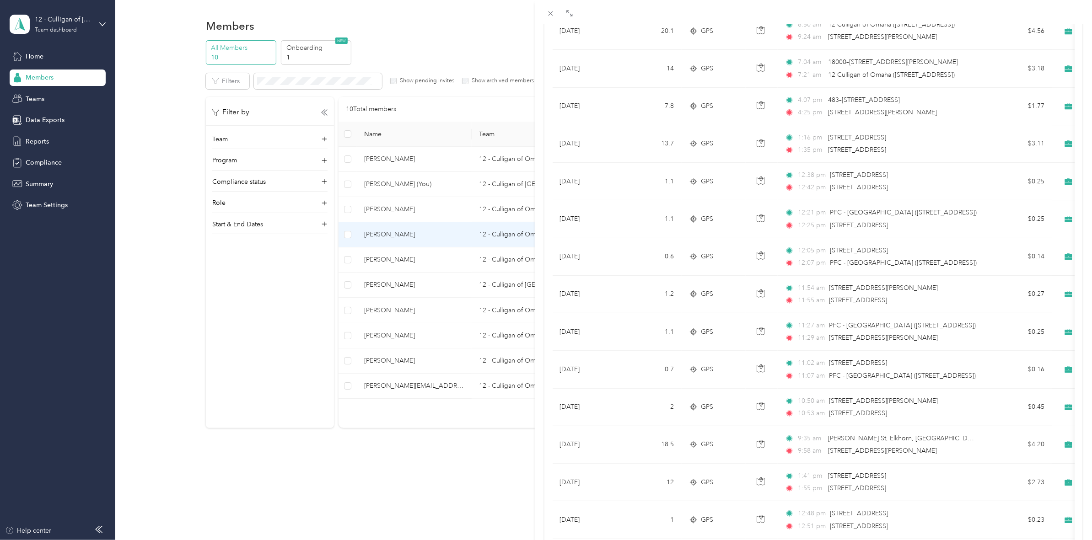
click at [399, 207] on div "[PERSON_NAME] Archive Trips Expenses Reports Member info Program Rates Work hou…" at bounding box center [546, 270] width 1092 height 540
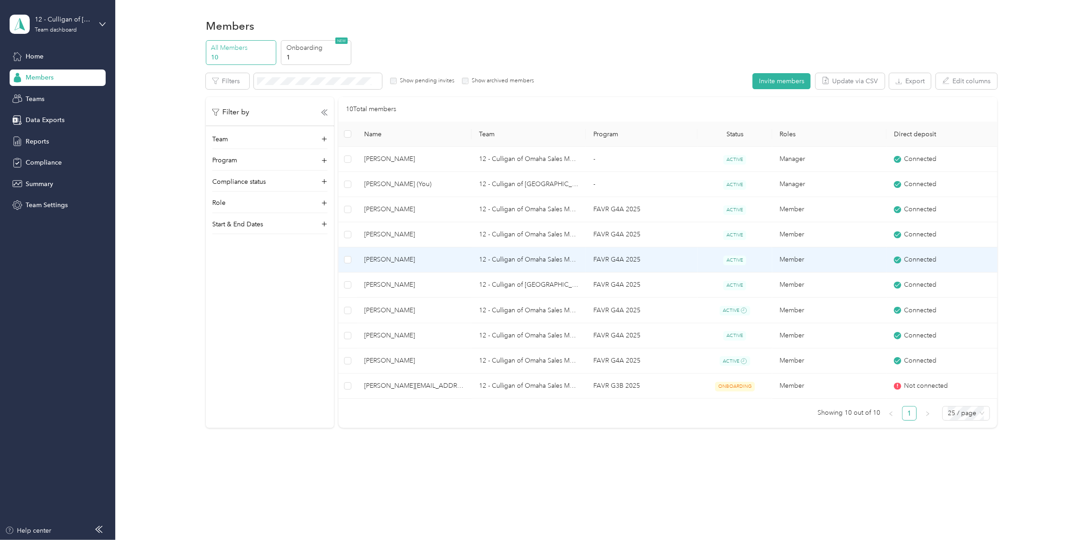
click at [398, 258] on span "[PERSON_NAME]" at bounding box center [414, 260] width 100 height 10
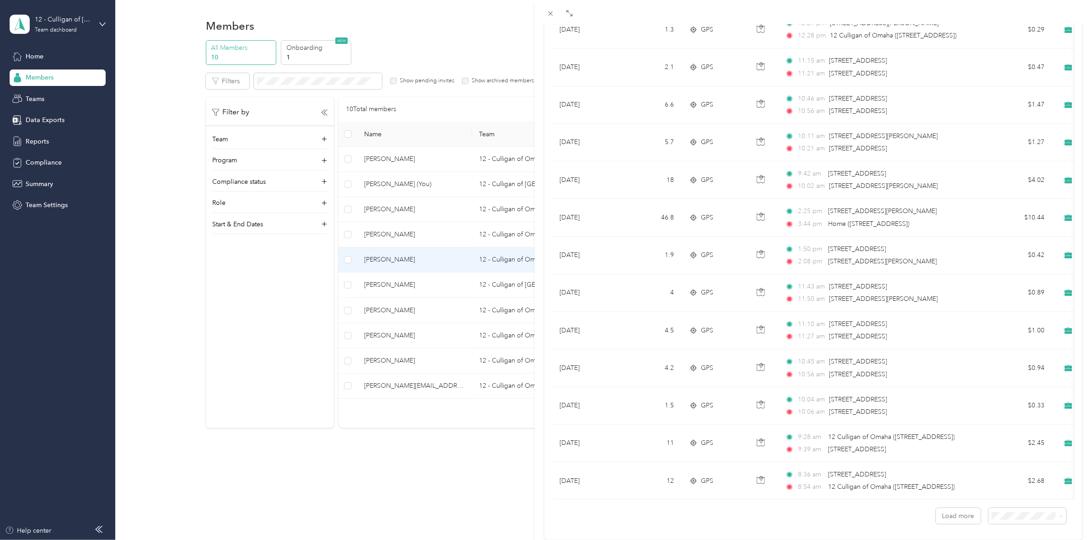
scroll to position [634, 0]
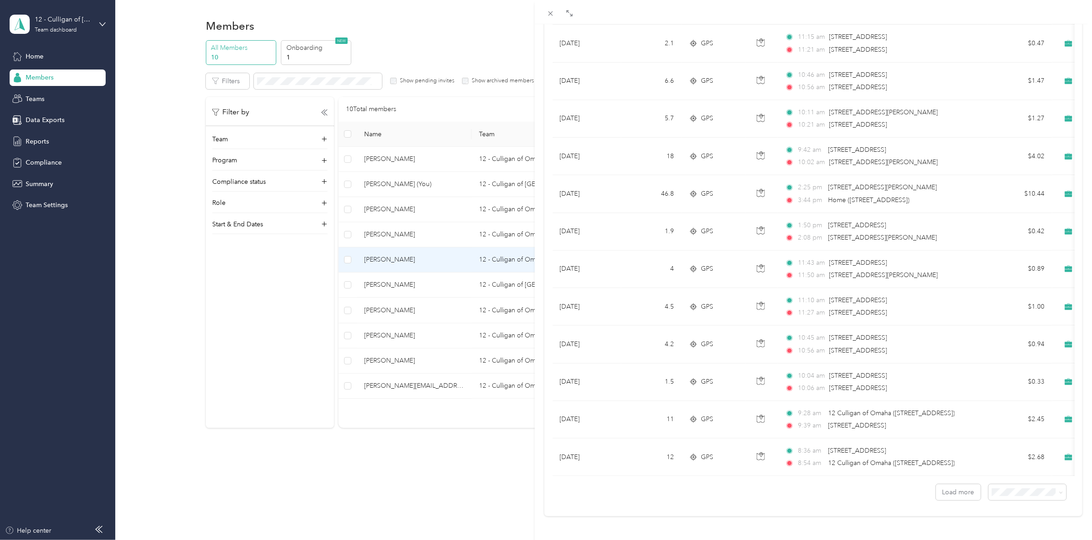
click at [872, 417] on li "100 per load" at bounding box center [1019, 467] width 78 height 16
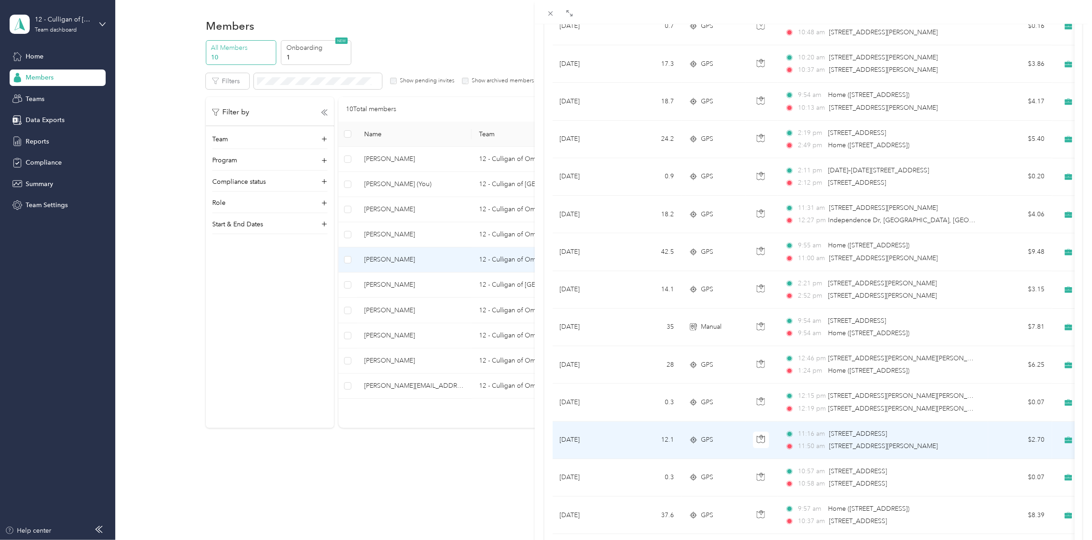
scroll to position [1601, 0]
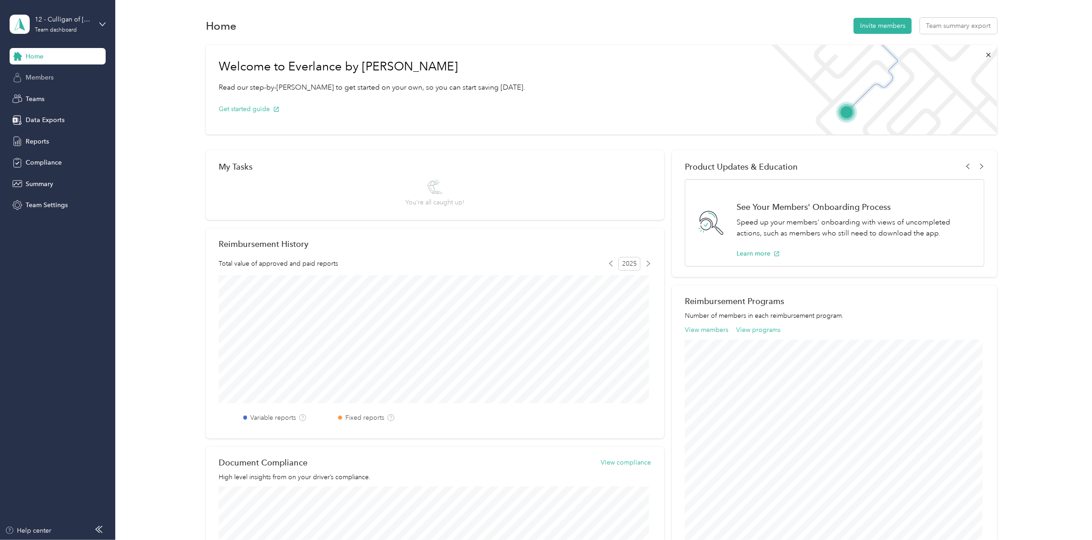
click at [43, 81] on span "Members" at bounding box center [40, 78] width 28 height 10
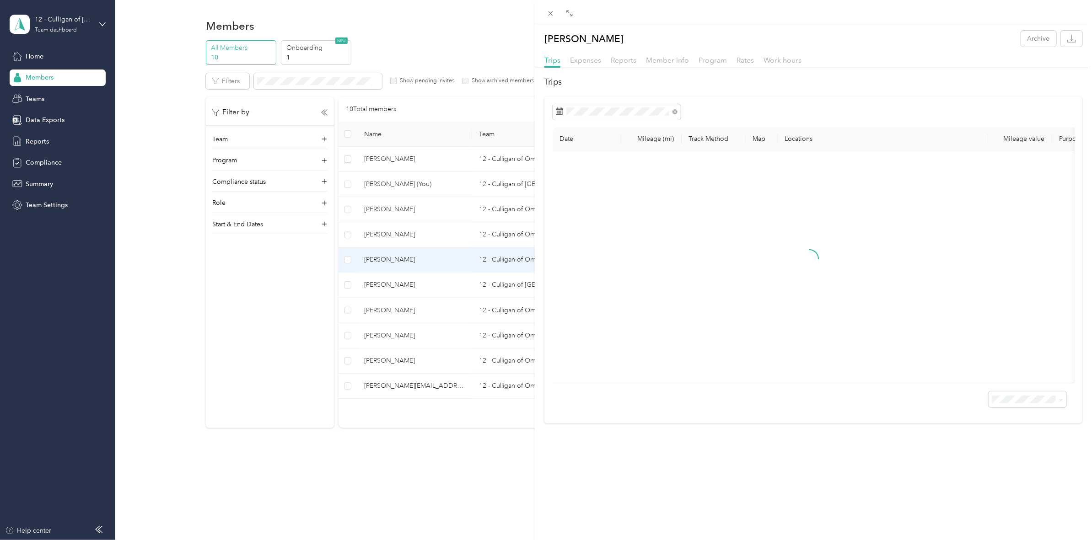
click at [398, 337] on div "[PERSON_NAME] Archive Trips Expenses Reports Member info Program Rates Work hou…" at bounding box center [546, 270] width 1092 height 540
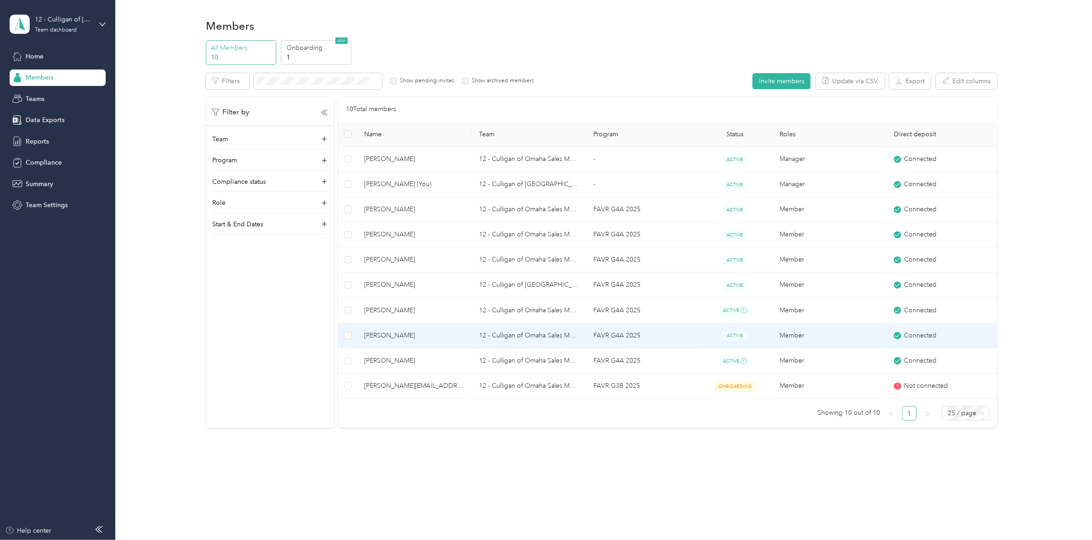
click at [385, 334] on span "[PERSON_NAME]" at bounding box center [414, 336] width 100 height 10
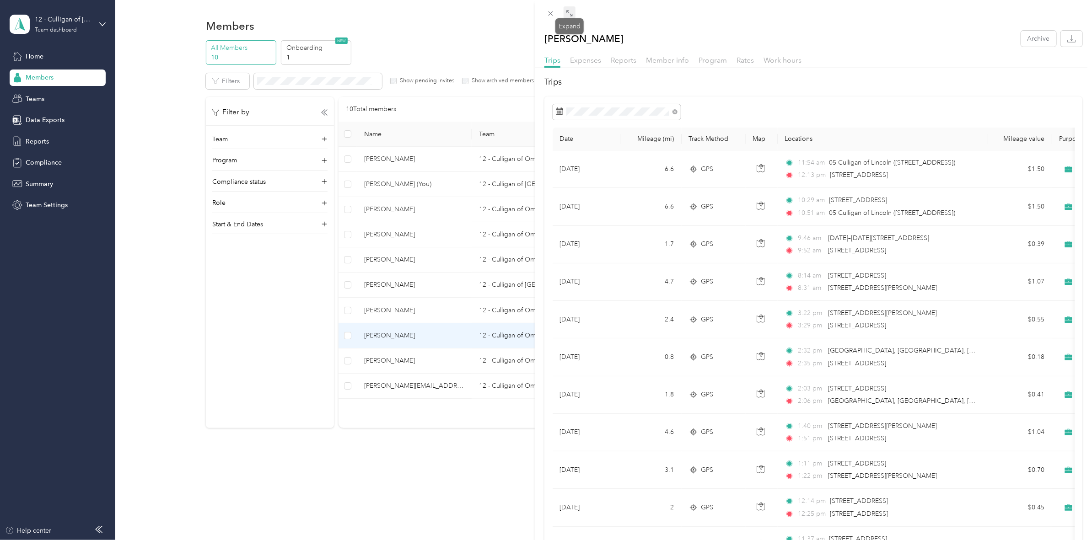
click at [566, 10] on icon at bounding box center [569, 13] width 7 height 7
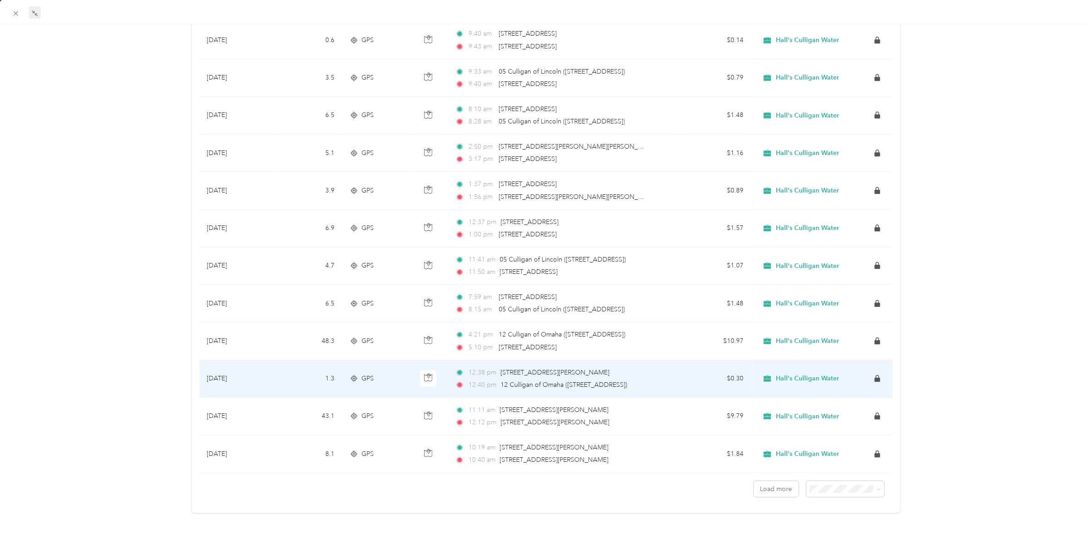
scroll to position [629, 0]
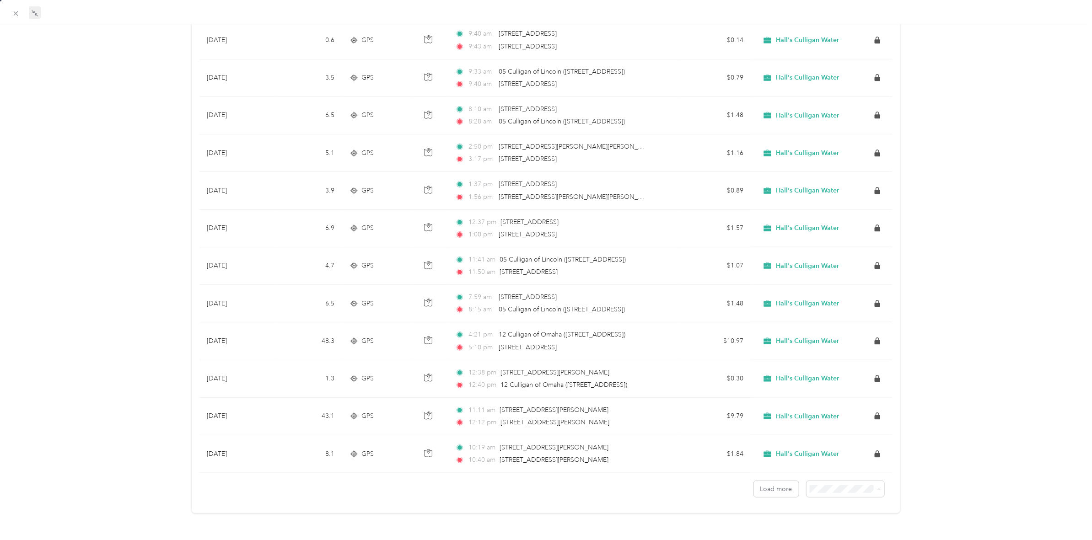
click at [826, 417] on span "100 per load" at bounding box center [825, 530] width 38 height 8
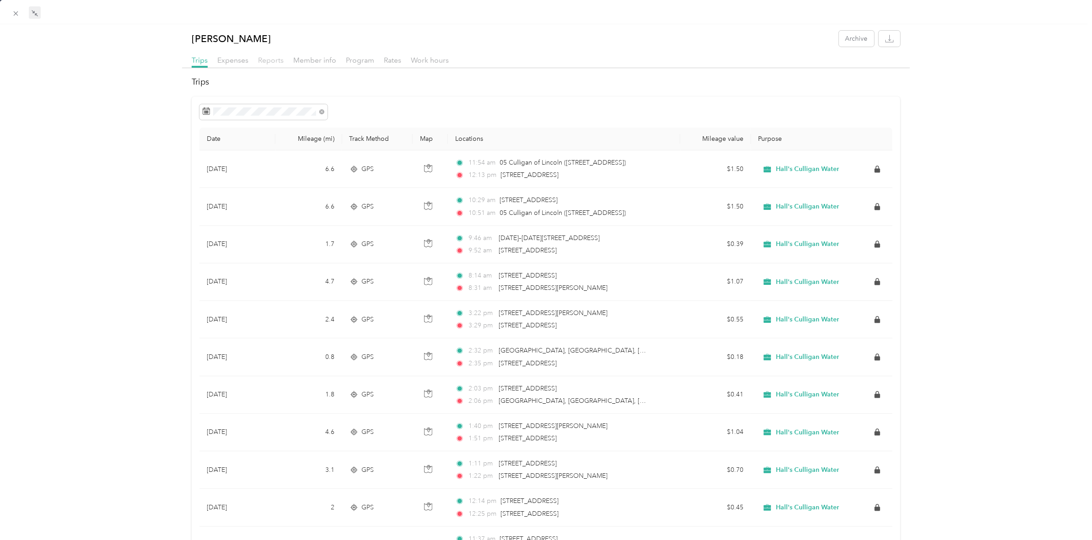
click at [275, 60] on span "Reports" at bounding box center [271, 60] width 26 height 9
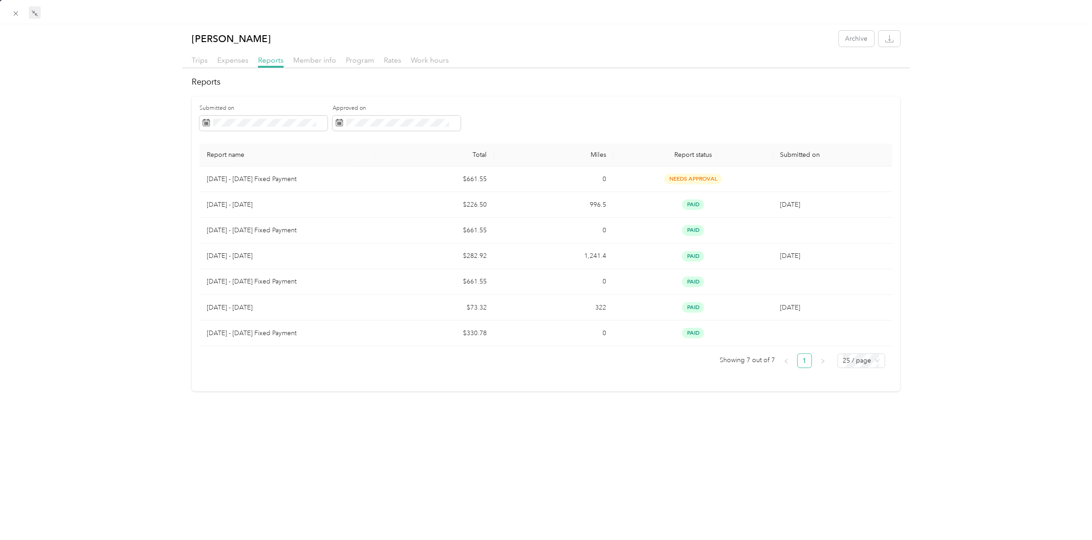
drag, startPoint x: 129, startPoint y: 158, endPoint x: 114, endPoint y: 113, distance: 47.7
click at [114, 113] on div "[PERSON_NAME] Archive Trips Expenses Reports Member info Program Rates Work hou…" at bounding box center [546, 211] width 1092 height 361
drag, startPoint x: 106, startPoint y: 170, endPoint x: 108, endPoint y: 131, distance: 38.5
click at [108, 131] on div "[PERSON_NAME] Archive Trips Expenses Reports Member info Program Rates Work hou…" at bounding box center [546, 211] width 1092 height 361
click at [117, 129] on div "[PERSON_NAME] Archive Trips Expenses Reports Member info Program Rates Work hou…" at bounding box center [546, 211] width 1092 height 361
